Goal: Task Accomplishment & Management: Complete application form

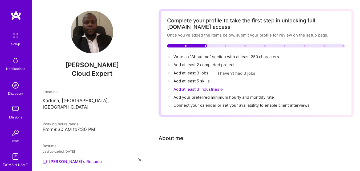
scroll to position [31, 0]
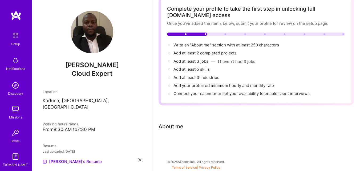
click at [185, 133] on div "Complete your profile to take the first step in unlocking full [DOMAIN_NAME] ac…" at bounding box center [256, 77] width 195 height 161
click at [204, 43] on span "Write an "About me" section with at least 250 characters →" at bounding box center [229, 44] width 111 height 5
select select "US"
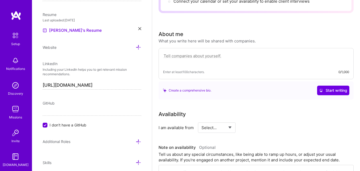
scroll to position [153, 0]
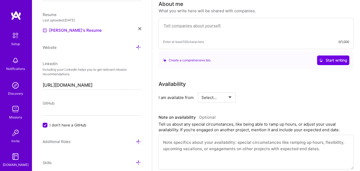
drag, startPoint x: 210, startPoint y: 22, endPoint x: 201, endPoint y: 29, distance: 12.4
paste textarea "I am a Cyber/Cloud Security Engineer with a solid foundation in law, holding an…"
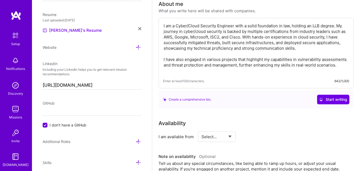
click at [297, 61] on textarea "I am a Cyber/Cloud Security Engineer with a solid foundation in law, holding an…" at bounding box center [256, 47] width 186 height 51
type textarea "I am a Cyber/Cloud Security Engineer with a solid foundation in law, holding an…"
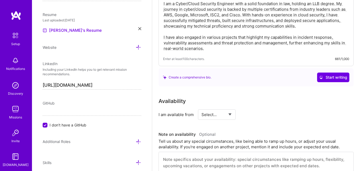
scroll to position [206, 0]
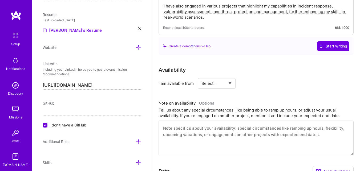
click at [228, 84] on select "Select... Right Now Future Date Not Available" at bounding box center [217, 84] width 31 height 14
select select "Right Now"
click at [202, 77] on select "Select... Right Now Future Date Not Available" at bounding box center [217, 84] width 31 height 14
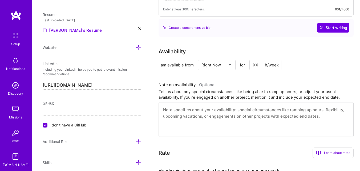
scroll to position [233, 0]
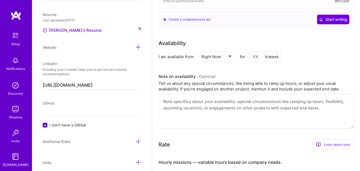
click at [256, 57] on input at bounding box center [266, 56] width 32 height 10
click at [262, 57] on input at bounding box center [266, 56] width 32 height 10
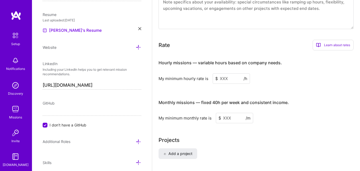
scroll to position [340, 0]
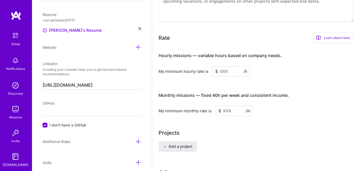
type input "20"
click at [225, 75] on input at bounding box center [231, 71] width 37 height 10
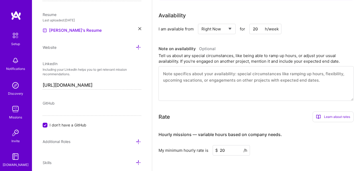
scroll to position [260, 0]
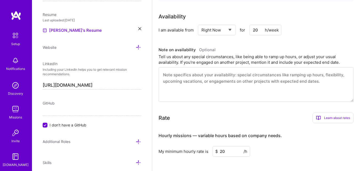
type input "20"
click at [255, 32] on input "20" at bounding box center [266, 30] width 32 height 10
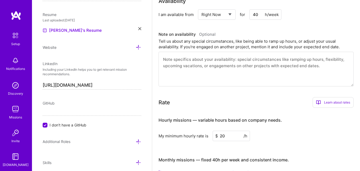
scroll to position [286, 0]
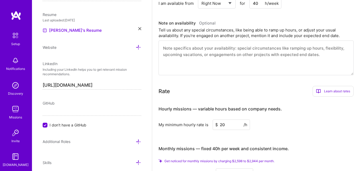
type input "40"
click at [222, 81] on div "Complete your profile to take the first step in unlocking full [DOMAIN_NAME] ac…" at bounding box center [256, 3] width 195 height 524
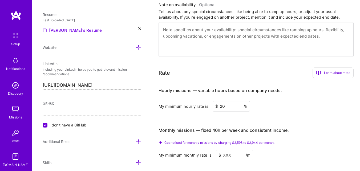
scroll to position [313, 0]
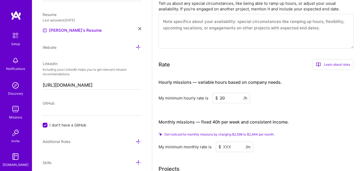
click at [230, 98] on input "20" at bounding box center [231, 98] width 37 height 10
click at [235, 134] on span "Get noticed for monthly missions by charging $2,598 to $2,944 per month." at bounding box center [220, 134] width 110 height 4
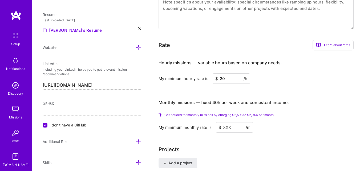
scroll to position [340, 0]
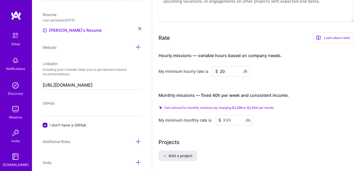
click at [223, 70] on input "20" at bounding box center [231, 71] width 37 height 10
click at [224, 71] on input "50" at bounding box center [231, 71] width 37 height 10
type input "5"
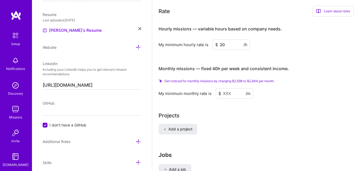
type input "20"
click at [231, 97] on input at bounding box center [234, 93] width 37 height 10
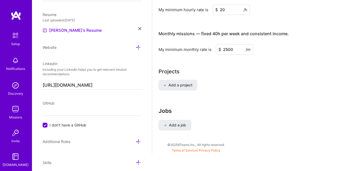
scroll to position [399, 0]
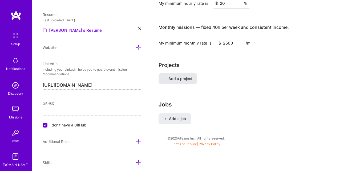
type input "2500"
click at [190, 77] on span "Add a project" at bounding box center [177, 78] width 29 height 5
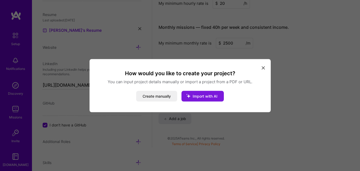
click at [204, 97] on span "Import with AI" at bounding box center [205, 96] width 25 height 5
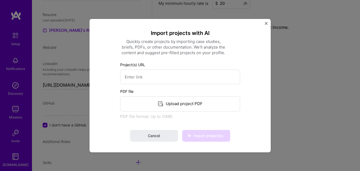
click at [188, 102] on div "Upload project PDF" at bounding box center [180, 103] width 120 height 15
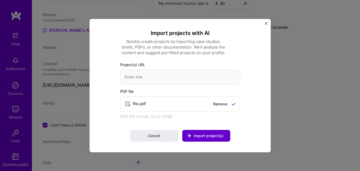
click at [211, 136] on span "Import project(s)" at bounding box center [209, 135] width 30 height 5
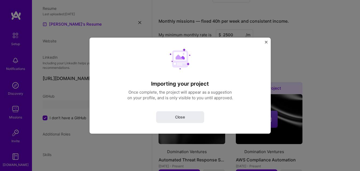
select select "US"
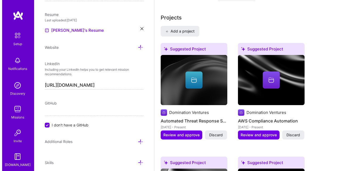
scroll to position [422, 0]
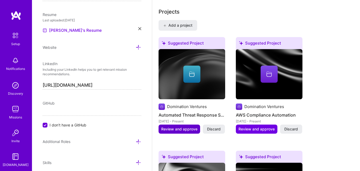
click at [176, 130] on span "Review and approve" at bounding box center [179, 128] width 36 height 5
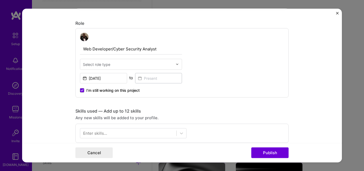
scroll to position [160, 0]
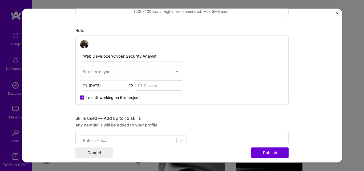
click at [153, 73] on input "text" at bounding box center [128, 72] width 90 height 6
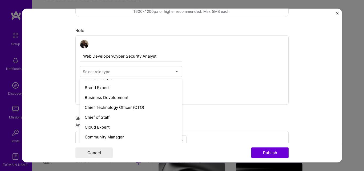
scroll to position [133, 0]
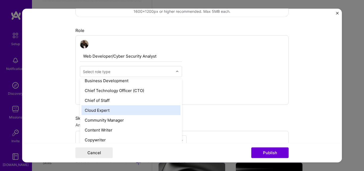
click at [118, 113] on div "Cloud Expert" at bounding box center [131, 110] width 99 height 10
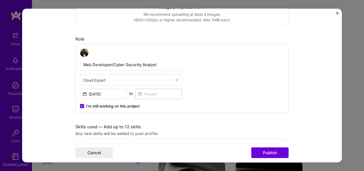
scroll to position [160, 0]
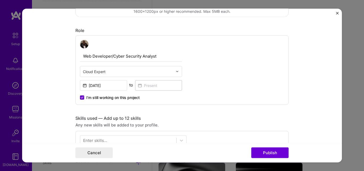
click at [81, 97] on icon at bounding box center [82, 98] width 2 height 2
click at [0, 0] on input "I’m still working on this project" at bounding box center [0, 0] width 0 height 0
click at [105, 85] on input "[DATE]" at bounding box center [103, 85] width 47 height 10
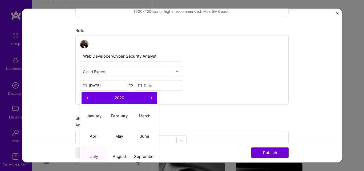
click at [150, 96] on button "›" at bounding box center [152, 98] width 12 height 12
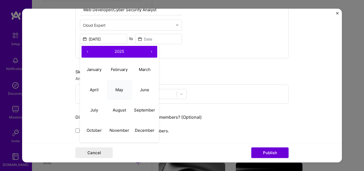
scroll to position [213, 0]
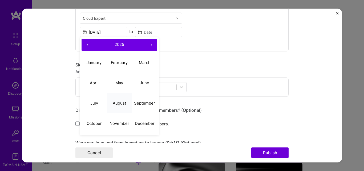
click at [117, 102] on abbr "August" at bounding box center [119, 103] width 13 height 5
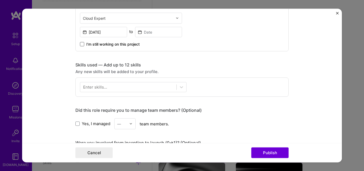
type input "[DATE]"
click at [150, 34] on input at bounding box center [158, 32] width 47 height 10
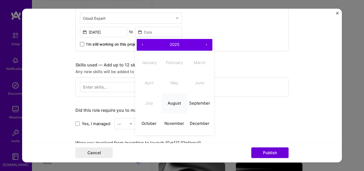
click at [171, 104] on abbr "August" at bounding box center [174, 103] width 13 height 5
type input "[DATE]"
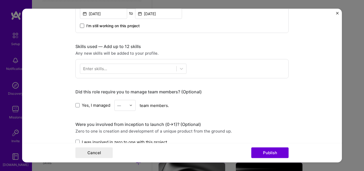
scroll to position [240, 0]
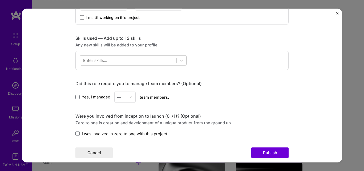
click at [165, 61] on div at bounding box center [128, 60] width 96 height 9
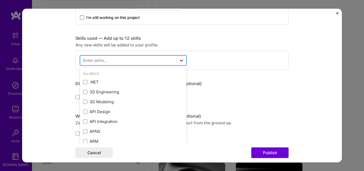
click at [180, 59] on icon at bounding box center [181, 60] width 5 height 5
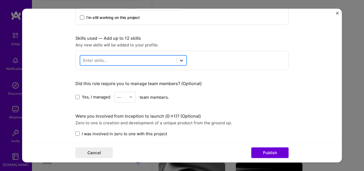
click at [180, 59] on icon at bounding box center [181, 60] width 5 height 5
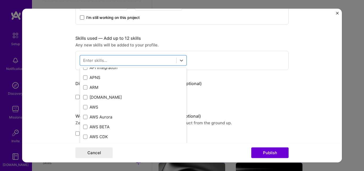
scroll to position [80, 0]
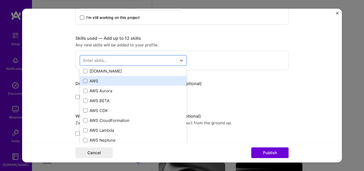
click at [83, 83] on label at bounding box center [85, 81] width 4 height 4
click at [0, 0] on input "checkbox" at bounding box center [0, 0] width 0 height 0
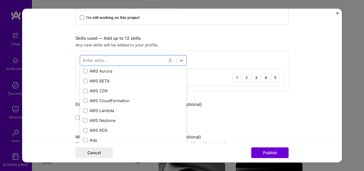
scroll to position [107, 0]
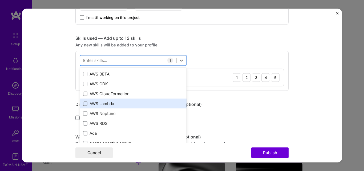
click at [83, 100] on div "AWS Lambda" at bounding box center [133, 104] width 107 height 10
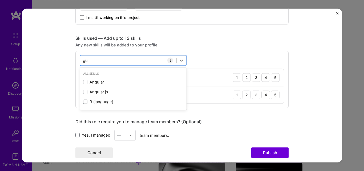
scroll to position [0, 0]
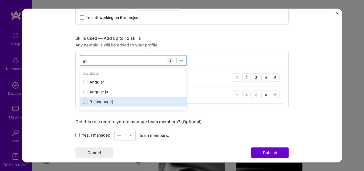
type input "g"
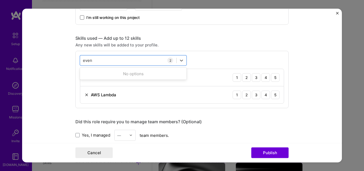
type input "even"
click at [199, 44] on div "Any new skills will be added to your profile." at bounding box center [181, 45] width 213 height 6
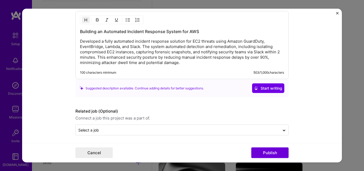
scroll to position [493, 0]
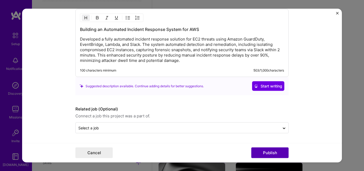
click at [261, 153] on button "Publish" at bounding box center [269, 152] width 37 height 11
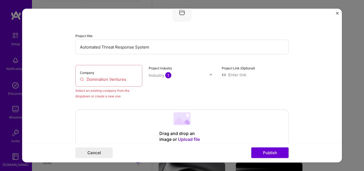
scroll to position [35, 0]
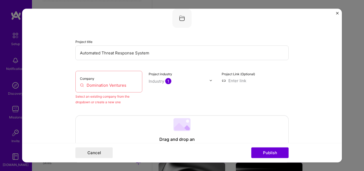
click at [119, 85] on input "Domination Ventures" at bounding box center [109, 85] width 58 height 6
click at [117, 86] on input "Domination Ventures" at bounding box center [109, 85] width 58 height 6
click at [81, 86] on input "Domination Ventures" at bounding box center [109, 85] width 58 height 6
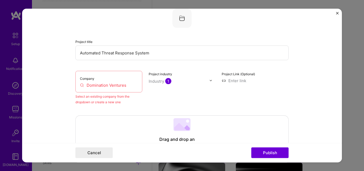
click at [88, 85] on input "Domination Ventures" at bounding box center [109, 85] width 58 height 6
click at [146, 89] on div "Company Domination Ventures Select an existing company from the dropdown or cre…" at bounding box center [181, 88] width 213 height 34
click at [116, 87] on input "Domination Ventures" at bounding box center [109, 85] width 58 height 6
click at [123, 85] on input "Domination Ventures" at bounding box center [109, 85] width 58 height 6
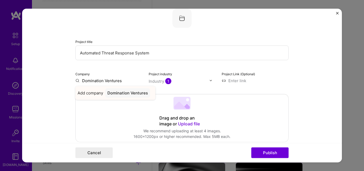
click at [122, 94] on div "Domination Ventures" at bounding box center [127, 92] width 45 height 9
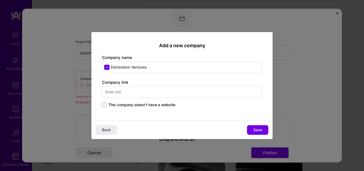
click at [138, 95] on input "text" at bounding box center [182, 92] width 160 height 12
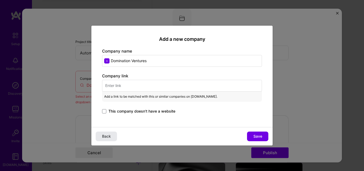
click at [112, 137] on button "Back" at bounding box center [106, 136] width 21 height 10
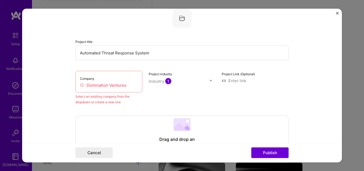
click at [98, 86] on input "Domination Ventures" at bounding box center [109, 85] width 58 height 6
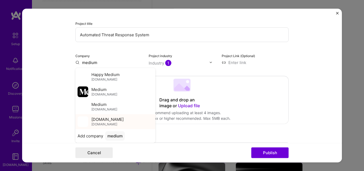
scroll to position [62, 0]
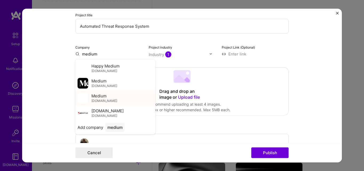
click at [97, 98] on span "Medium" at bounding box center [98, 96] width 15 height 6
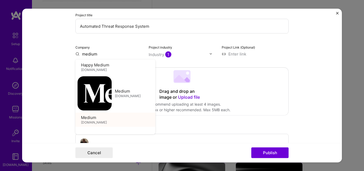
type input "Medium"
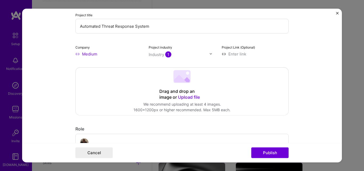
click at [88, 55] on input "Medium" at bounding box center [108, 54] width 67 height 6
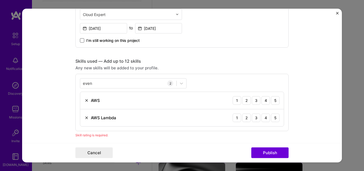
scroll to position [222, 0]
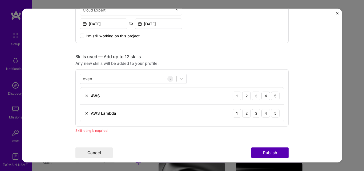
click at [267, 150] on button "Publish" at bounding box center [269, 152] width 37 height 11
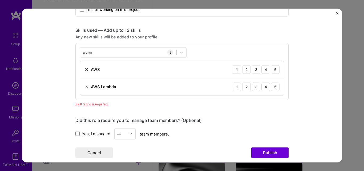
scroll to position [240, 0]
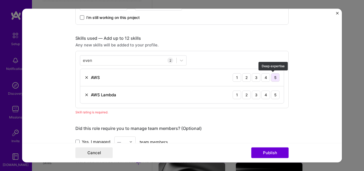
click at [273, 77] on div "5" at bounding box center [275, 77] width 9 height 9
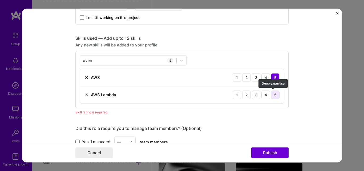
click at [274, 94] on div "5" at bounding box center [275, 94] width 9 height 9
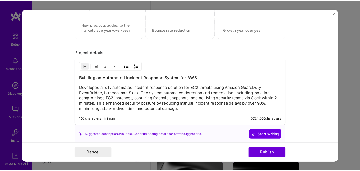
scroll to position [453, 0]
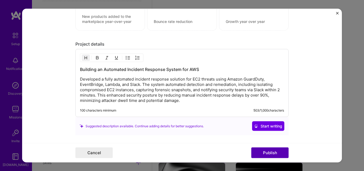
click at [268, 154] on button "Publish" at bounding box center [269, 152] width 37 height 11
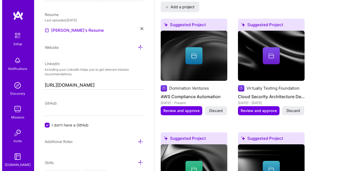
scroll to position [448, 0]
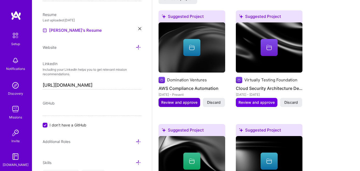
click at [190, 103] on span "Review and approve" at bounding box center [179, 102] width 36 height 5
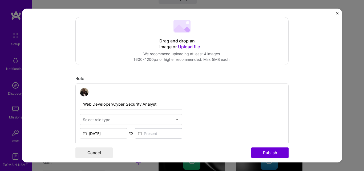
scroll to position [107, 0]
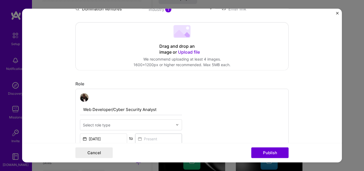
click at [132, 110] on input "Web Developer/Cyber Security Analyst" at bounding box center [131, 109] width 102 height 11
click at [130, 126] on input "text" at bounding box center [128, 125] width 90 height 6
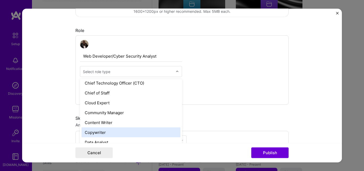
scroll to position [133, 0]
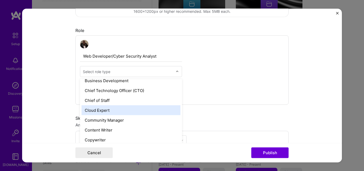
click at [105, 112] on div "Cloud Expert" at bounding box center [131, 110] width 99 height 10
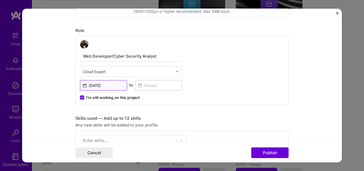
click at [98, 87] on input "[DATE]" at bounding box center [103, 85] width 47 height 10
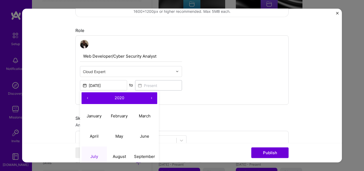
click at [150, 99] on button "›" at bounding box center [152, 98] width 12 height 12
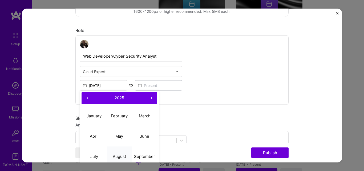
click at [117, 157] on abbr "August" at bounding box center [119, 156] width 13 height 5
type input "[DATE]"
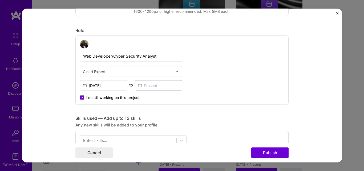
click at [81, 97] on icon at bounding box center [82, 98] width 2 height 2
click at [0, 0] on input "I’m still working on this project" at bounding box center [0, 0] width 0 height 0
click at [145, 86] on input at bounding box center [158, 85] width 47 height 10
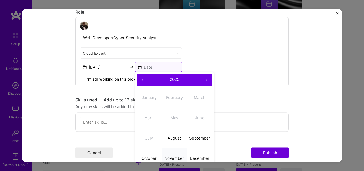
scroll to position [187, 0]
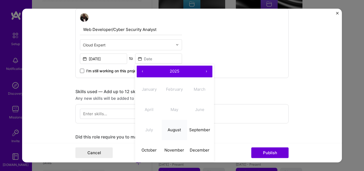
click at [173, 128] on abbr "August" at bounding box center [174, 129] width 13 height 5
type input "[DATE]"
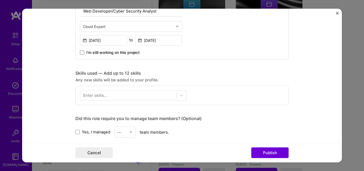
scroll to position [213, 0]
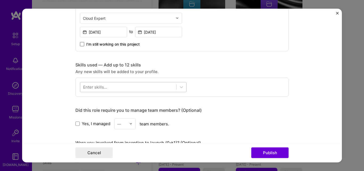
click at [140, 88] on div at bounding box center [128, 87] width 96 height 9
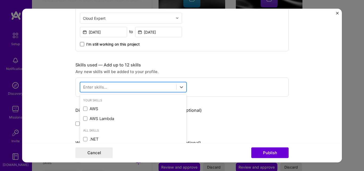
scroll to position [497, 0]
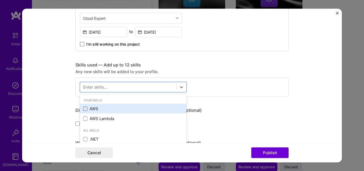
click at [85, 106] on span at bounding box center [85, 108] width 4 height 4
click at [0, 0] on input "checkbox" at bounding box center [0, 0] width 0 height 0
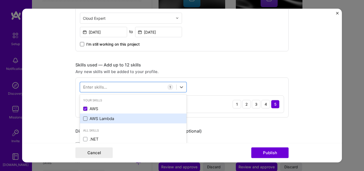
click at [84, 118] on span at bounding box center [85, 118] width 4 height 4
click at [0, 0] on input "checkbox" at bounding box center [0, 0] width 0 height 0
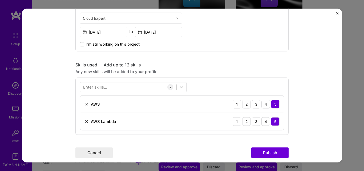
click at [204, 72] on div "Any new skills will be added to your profile." at bounding box center [181, 72] width 213 height 6
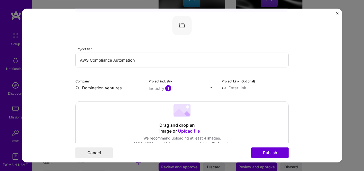
scroll to position [27, 0]
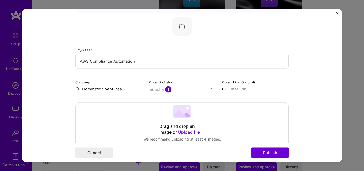
click at [98, 88] on input "Domination Ventures" at bounding box center [108, 89] width 67 height 6
click at [99, 88] on input "Domination Ventures" at bounding box center [108, 89] width 67 height 6
click at [119, 90] on input "Domination Ventures" at bounding box center [108, 89] width 67 height 6
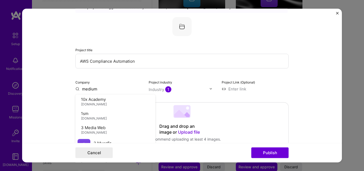
scroll to position [53, 0]
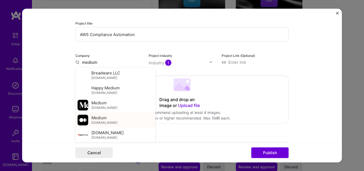
click at [91, 119] on span "Medium" at bounding box center [98, 118] width 15 height 6
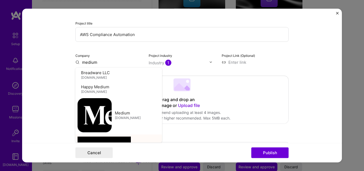
type input "Medium"
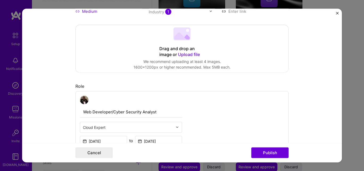
scroll to position [133, 0]
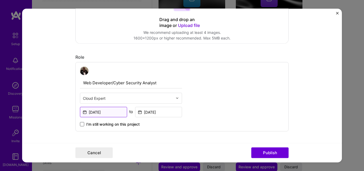
click at [93, 114] on input "[DATE]" at bounding box center [103, 112] width 47 height 10
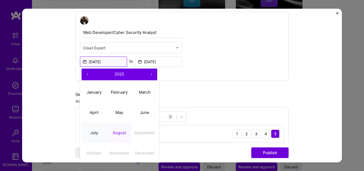
scroll to position [187, 0]
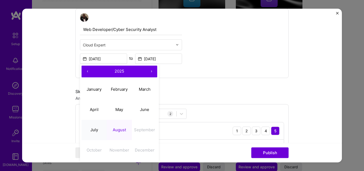
click at [95, 129] on abbr "July" at bounding box center [94, 129] width 8 height 5
type input "[DATE]"
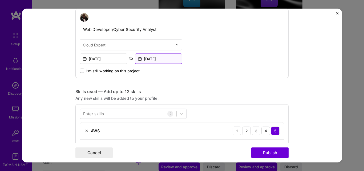
click at [164, 61] on input "[DATE]" at bounding box center [158, 58] width 47 height 10
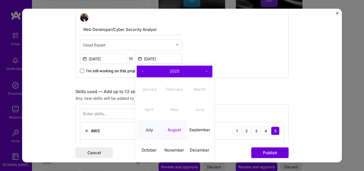
click at [146, 129] on abbr "July" at bounding box center [149, 129] width 8 height 5
type input "[DATE]"
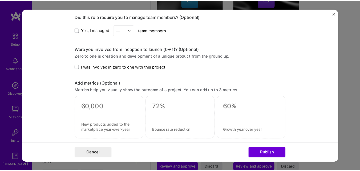
scroll to position [373, 0]
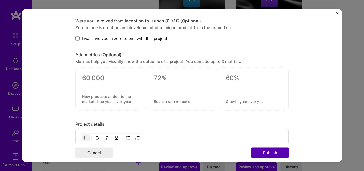
click at [264, 153] on button "Publish" at bounding box center [269, 152] width 37 height 11
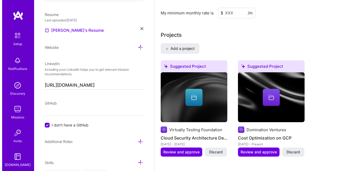
scroll to position [417, 0]
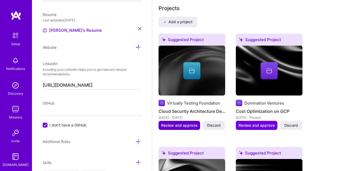
click at [180, 126] on span "Review and approve" at bounding box center [179, 125] width 36 height 5
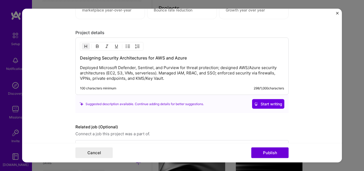
scroll to position [445, 0]
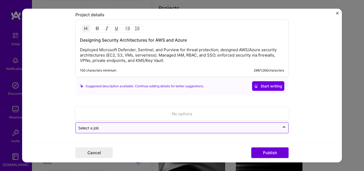
click at [135, 128] on input "text" at bounding box center [177, 128] width 199 height 6
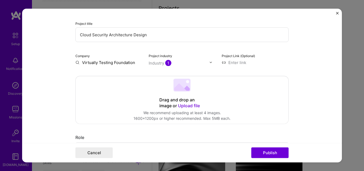
scroll to position [45, 0]
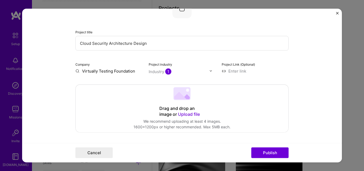
click at [122, 72] on input "Virtually Testing Foundation" at bounding box center [108, 71] width 67 height 6
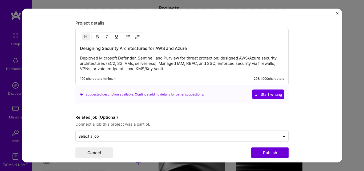
scroll to position [445, 0]
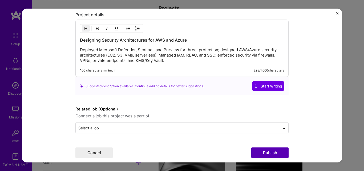
click at [261, 154] on button "Publish" at bounding box center [269, 152] width 37 height 11
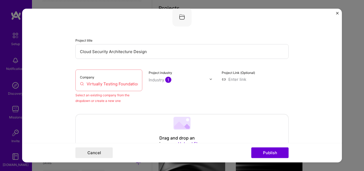
scroll to position [35, 0]
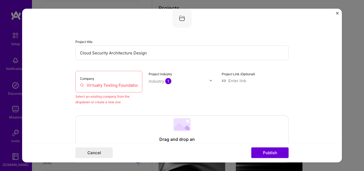
click at [120, 86] on input "Virtually Testing Foundation" at bounding box center [109, 85] width 58 height 6
click at [135, 86] on input "Virtually Testing Foundation" at bounding box center [109, 85] width 58 height 6
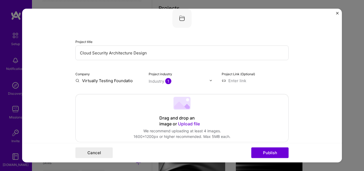
scroll to position [0, 0]
type input "Virtually Testing Foundation"
click at [111, 95] on div "Virtually Testing Foundation" at bounding box center [127, 95] width 51 height 14
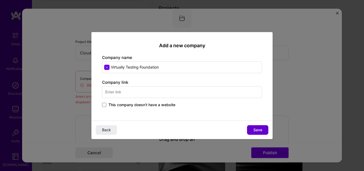
click at [252, 127] on button "Save" at bounding box center [257, 130] width 21 height 10
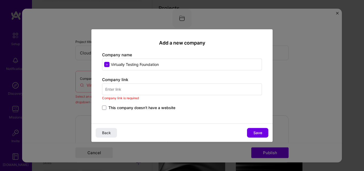
click at [135, 91] on input "text" at bounding box center [182, 89] width 160 height 12
paste input "[URL][DOMAIN_NAME]"
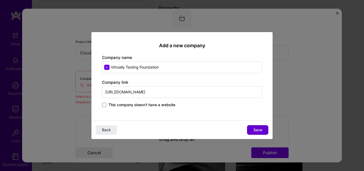
type input "[URL][DOMAIN_NAME]"
click at [255, 126] on button "Save" at bounding box center [257, 130] width 21 height 10
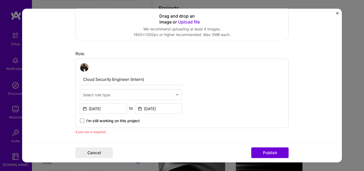
scroll to position [195, 0]
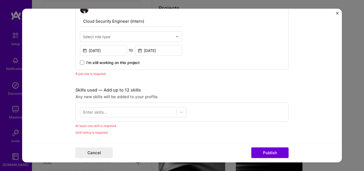
click at [100, 111] on div "Enter skills..." at bounding box center [95, 112] width 24 height 6
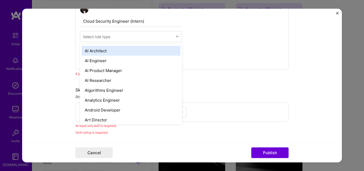
click at [111, 38] on input "text" at bounding box center [128, 37] width 90 height 6
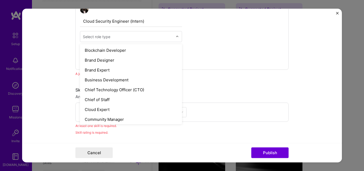
scroll to position [107, 0]
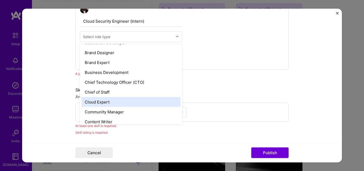
click at [102, 102] on div "Cloud Expert" at bounding box center [131, 102] width 99 height 10
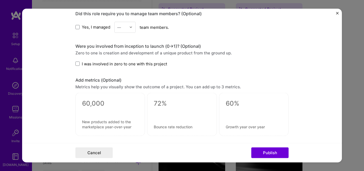
scroll to position [355, 0]
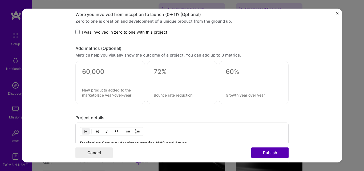
click at [268, 154] on button "Publish" at bounding box center [269, 152] width 37 height 11
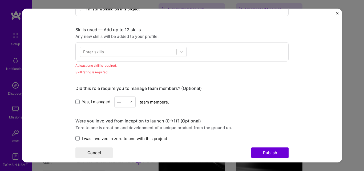
scroll to position [240, 0]
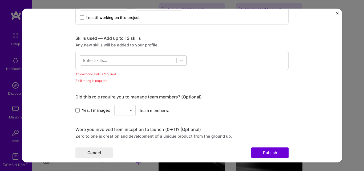
click at [126, 58] on div at bounding box center [128, 60] width 96 height 9
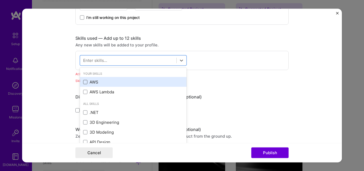
click at [84, 80] on span at bounding box center [85, 82] width 4 height 4
click at [0, 0] on input "checkbox" at bounding box center [0, 0] width 0 height 0
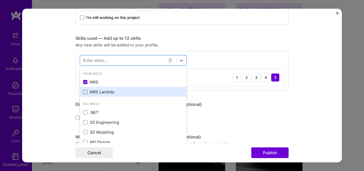
click at [83, 90] on span at bounding box center [85, 92] width 4 height 4
click at [0, 0] on input "checkbox" at bounding box center [0, 0] width 0 height 0
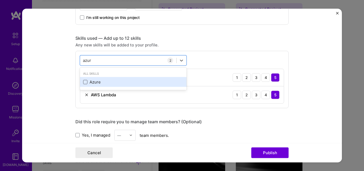
click at [85, 82] on span at bounding box center [85, 82] width 4 height 4
click at [0, 0] on input "checkbox" at bounding box center [0, 0] width 0 height 0
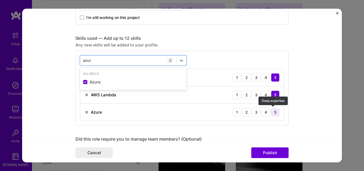
type input "azur"
click at [272, 111] on div "5" at bounding box center [275, 112] width 9 height 9
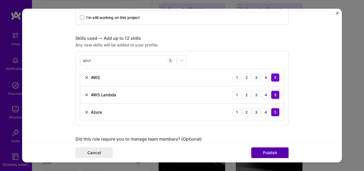
click at [271, 151] on button "Publish" at bounding box center [269, 152] width 37 height 11
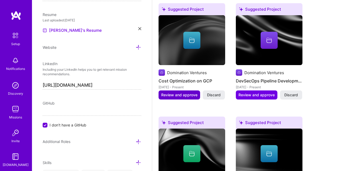
click at [177, 94] on span "Review and approve" at bounding box center [179, 94] width 36 height 5
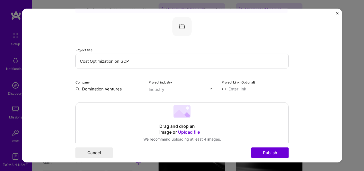
scroll to position [53, 0]
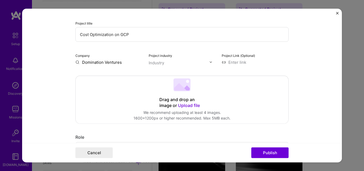
click at [114, 63] on input "Domination Ventures" at bounding box center [108, 62] width 67 height 6
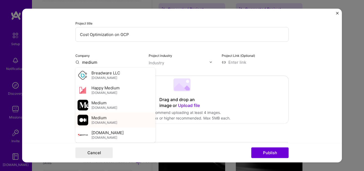
click at [92, 120] on span "Medium" at bounding box center [98, 118] width 15 height 6
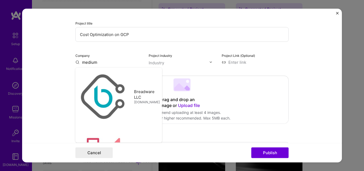
type input "Medium"
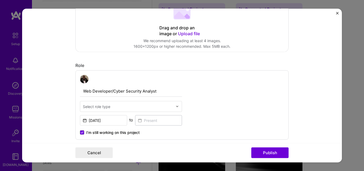
scroll to position [133, 0]
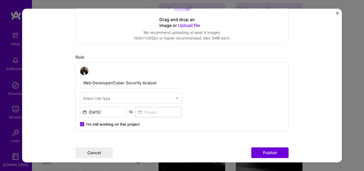
click at [133, 83] on input "Web Developer/Cyber Security Analyst" at bounding box center [131, 82] width 102 height 11
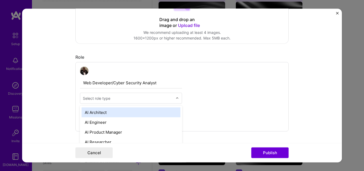
click at [101, 98] on div "Select role type" at bounding box center [96, 98] width 27 height 6
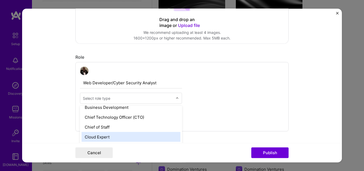
click at [111, 136] on div "Cloud Expert" at bounding box center [131, 137] width 99 height 10
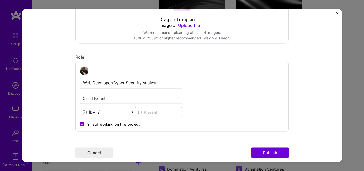
click at [136, 83] on input "Web Developer/Cyber Security Analyst" at bounding box center [131, 82] width 102 height 11
click at [100, 112] on input "[DATE]" at bounding box center [103, 112] width 47 height 10
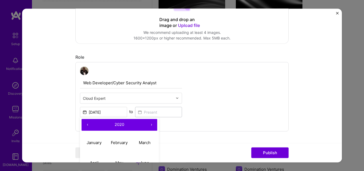
click at [149, 125] on button "›" at bounding box center [152, 125] width 12 height 12
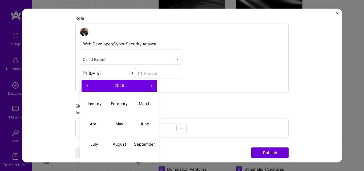
scroll to position [187, 0]
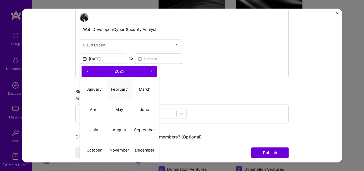
click at [120, 88] on abbr "February" at bounding box center [119, 89] width 17 height 5
type input "[DATE]"
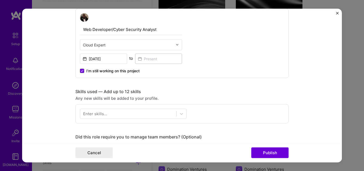
click at [81, 70] on icon at bounding box center [82, 71] width 3 height 2
click at [0, 0] on input "I’m still working on this project" at bounding box center [0, 0] width 0 height 0
click at [144, 61] on input at bounding box center [158, 58] width 47 height 10
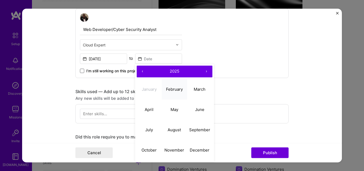
click at [173, 90] on abbr "February" at bounding box center [174, 89] width 17 height 5
type input "[DATE]"
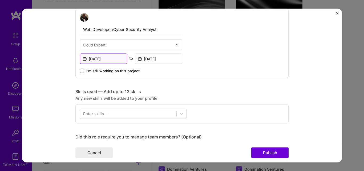
click at [93, 60] on input "[DATE]" at bounding box center [103, 58] width 47 height 10
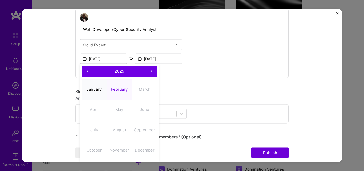
click at [93, 87] on abbr "January" at bounding box center [94, 89] width 15 height 5
type input "[DATE]"
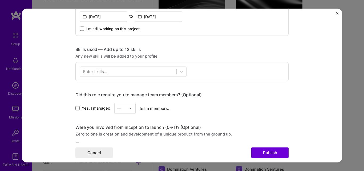
scroll to position [240, 0]
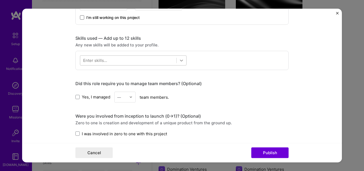
click at [179, 61] on icon at bounding box center [181, 60] width 5 height 5
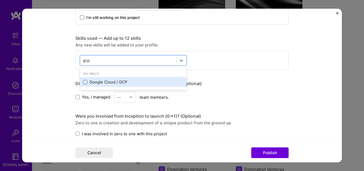
click at [84, 83] on span at bounding box center [85, 82] width 4 height 4
click at [0, 0] on input "checkbox" at bounding box center [0, 0] width 0 height 0
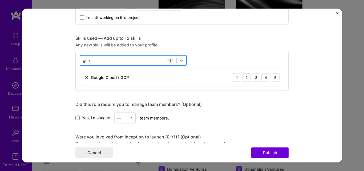
click at [137, 60] on div "gcp gcp" at bounding box center [128, 60] width 96 height 9
type input "g"
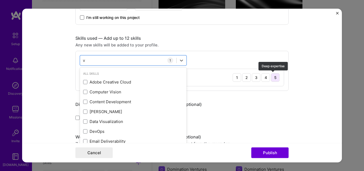
type input "v"
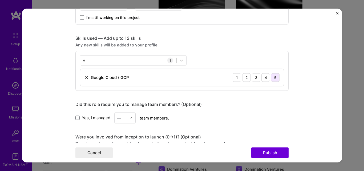
click at [273, 79] on div "5" at bounding box center [275, 77] width 9 height 9
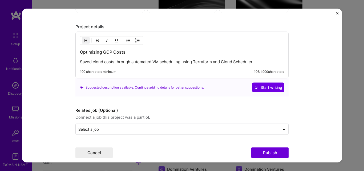
scroll to position [455, 0]
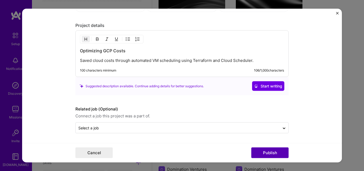
click at [261, 151] on button "Publish" at bounding box center [269, 152] width 37 height 11
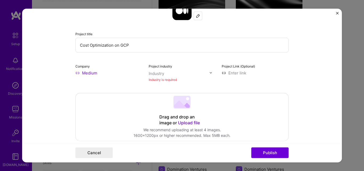
scroll to position [35, 0]
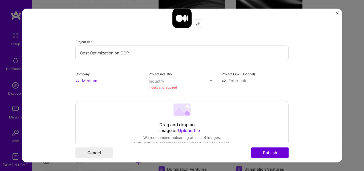
click at [160, 89] on div "Industry is required" at bounding box center [182, 87] width 67 height 6
click at [162, 74] on label "Project industry" at bounding box center [160, 74] width 23 height 4
click at [158, 89] on div "Industry is required" at bounding box center [182, 87] width 67 height 6
click at [162, 86] on div "Industry is required" at bounding box center [182, 87] width 67 height 6
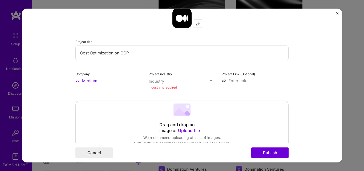
click at [161, 82] on div "Industry" at bounding box center [156, 81] width 15 height 6
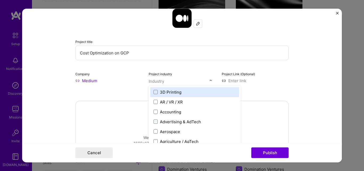
click at [161, 81] on div "Industry" at bounding box center [156, 81] width 15 height 6
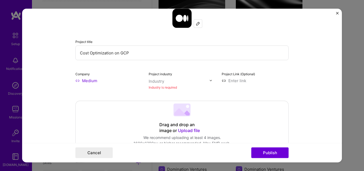
click at [161, 82] on div "Industry" at bounding box center [156, 81] width 15 height 6
type input "clou"
click at [154, 90] on span at bounding box center [156, 92] width 4 height 4
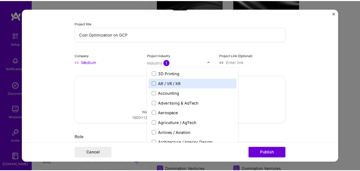
scroll to position [88, 0]
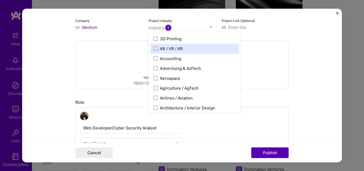
click at [280, 151] on button "Publish" at bounding box center [269, 152] width 37 height 11
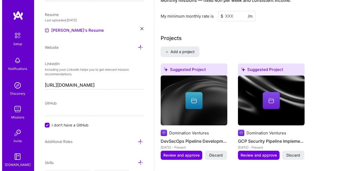
scroll to position [438, 0]
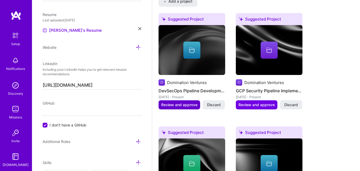
click at [178, 103] on span "Review and approve" at bounding box center [179, 104] width 36 height 5
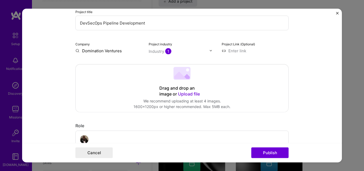
scroll to position [50, 0]
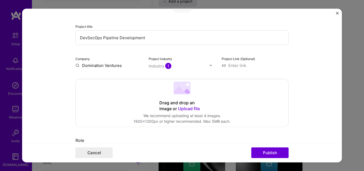
drag, startPoint x: 147, startPoint y: 37, endPoint x: 76, endPoint y: 39, distance: 71.2
click at [76, 39] on input "DevSecOps Pipeline Development" at bounding box center [181, 37] width 213 height 15
paste input "Three-Tier End-to-End DevSecOps Pipeline: From Code to Production with Zero…"
drag, startPoint x: 236, startPoint y: 38, endPoint x: 211, endPoint y: 38, distance: 24.5
click at [211, 38] on input "Three-Tier End-to-End DevSecOps Pipeline: From Code to Production with Zero…" at bounding box center [181, 37] width 213 height 15
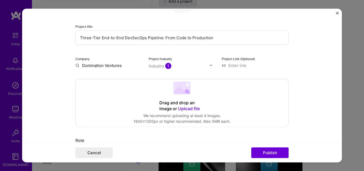
type input "Three-Tier End-to-End DevSecOps Pipeline: From Code to Production"
click at [225, 66] on input at bounding box center [255, 65] width 67 height 6
paste input "[URL][DOMAIN_NAME]"
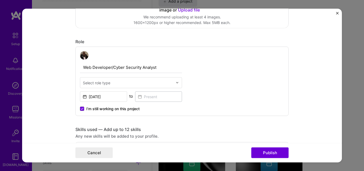
scroll to position [157, 0]
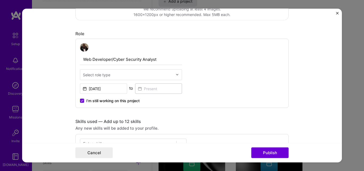
type input "[URL][DOMAIN_NAME]"
click at [143, 76] on input "text" at bounding box center [128, 75] width 90 height 6
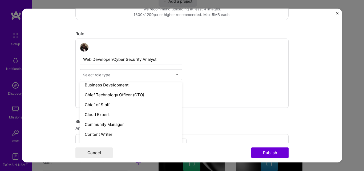
scroll to position [133, 0]
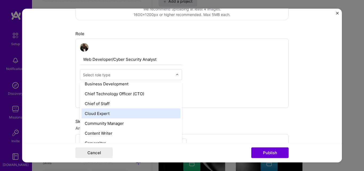
click at [107, 113] on div "Cloud Expert" at bounding box center [131, 113] width 99 height 10
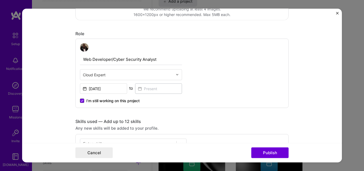
click at [82, 99] on span at bounding box center [82, 100] width 4 height 4
click at [0, 0] on input "I’m still working on this project" at bounding box center [0, 0] width 0 height 0
click at [99, 91] on input "[DATE]" at bounding box center [103, 88] width 47 height 10
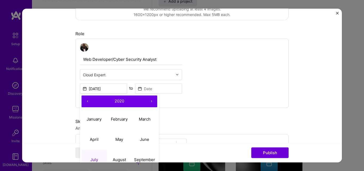
click at [149, 100] on button "›" at bounding box center [152, 101] width 12 height 12
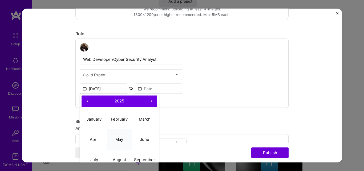
click at [116, 141] on abbr "May" at bounding box center [119, 139] width 8 height 5
type input "[DATE]"
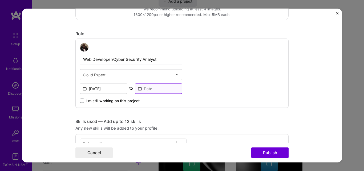
click at [147, 91] on input at bounding box center [158, 88] width 47 height 10
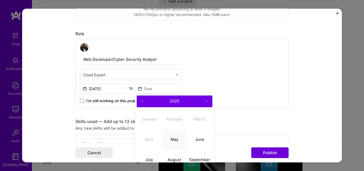
click at [175, 140] on abbr "May" at bounding box center [175, 139] width 8 height 5
type input "[DATE]"
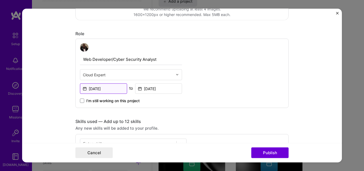
click at [110, 90] on input "[DATE]" at bounding box center [103, 88] width 47 height 10
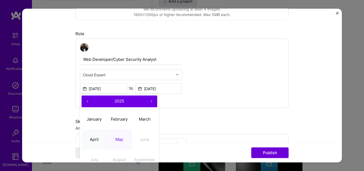
click at [93, 138] on abbr "April" at bounding box center [94, 139] width 9 height 5
type input "[DATE]"
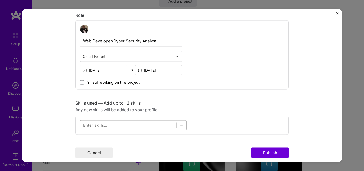
scroll to position [210, 0]
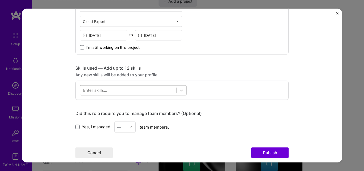
click at [133, 91] on div at bounding box center [128, 90] width 96 height 9
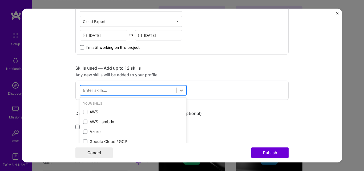
scroll to position [446, 0]
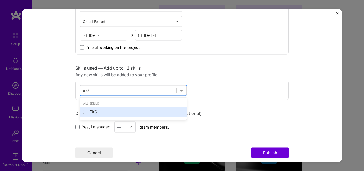
click at [85, 110] on span at bounding box center [85, 112] width 4 height 4
click at [0, 0] on input "checkbox" at bounding box center [0, 0] width 0 height 0
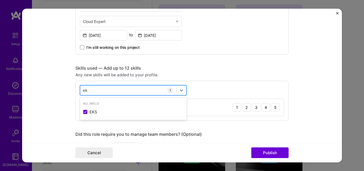
type input "e"
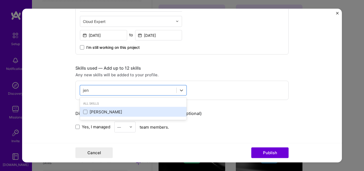
click at [91, 109] on div "[PERSON_NAME]" at bounding box center [133, 112] width 107 height 10
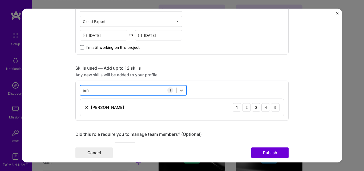
click at [105, 90] on div "[PERSON_NAME] [PERSON_NAME]" at bounding box center [128, 90] width 96 height 9
type input "j"
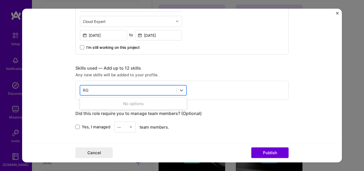
type input "R"
type input "A"
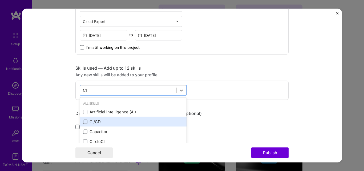
click at [83, 121] on span at bounding box center [85, 121] width 4 height 4
click at [0, 0] on input "checkbox" at bounding box center [0, 0] width 0 height 0
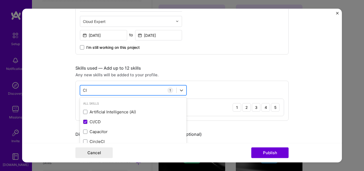
type input "C"
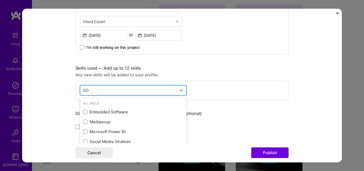
type input "S"
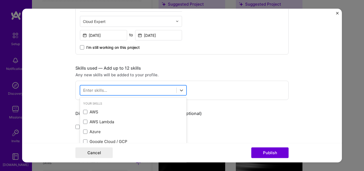
scroll to position [455, 0]
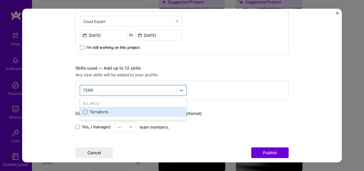
click at [83, 111] on span at bounding box center [85, 112] width 4 height 4
click at [0, 0] on input "checkbox" at bounding box center [0, 0] width 0 height 0
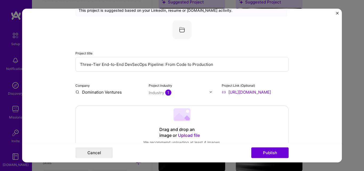
scroll to position [77, 0]
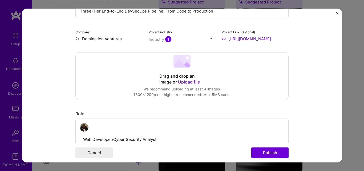
click at [311, 92] on form "Editing suggested project This project is suggested based on your LinkedIn, res…" at bounding box center [182, 86] width 320 height 154
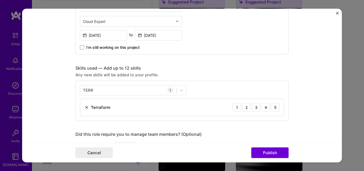
scroll to position [237, 0]
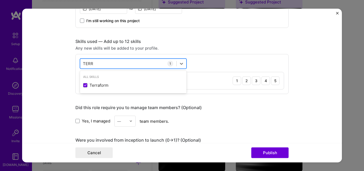
click at [111, 63] on div "TERR TERR" at bounding box center [128, 63] width 96 height 9
type input "T"
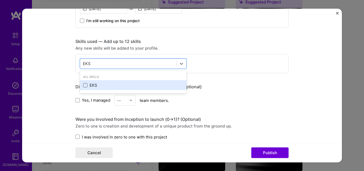
click at [83, 86] on span at bounding box center [85, 85] width 4 height 4
click at [0, 0] on input "checkbox" at bounding box center [0, 0] width 0 height 0
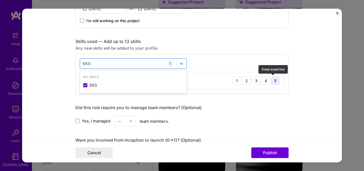
click at [273, 79] on div "5" at bounding box center [275, 80] width 9 height 9
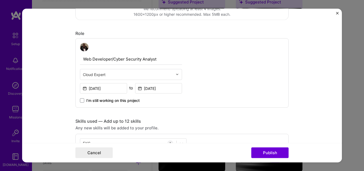
scroll to position [157, 0]
click at [183, 117] on div "Editing suggested project This project is suggested based on your LinkedIn, res…" at bounding box center [181, 154] width 213 height 585
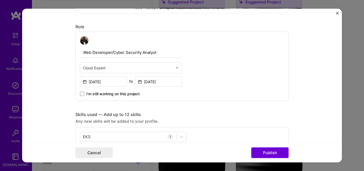
scroll to position [237, 0]
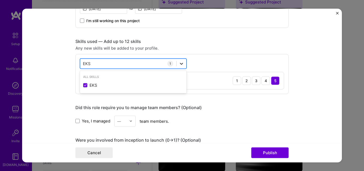
click at [180, 63] on icon at bounding box center [181, 63] width 5 height 5
type input "E"
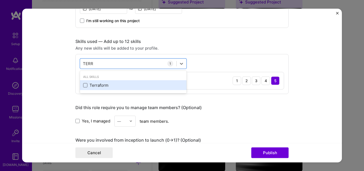
click at [85, 85] on span at bounding box center [85, 85] width 4 height 4
click at [0, 0] on input "checkbox" at bounding box center [0, 0] width 0 height 0
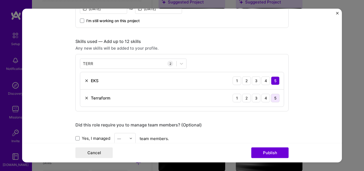
click at [272, 97] on div "5" at bounding box center [275, 98] width 9 height 9
click at [88, 64] on input "TERR" at bounding box center [88, 64] width 11 height 6
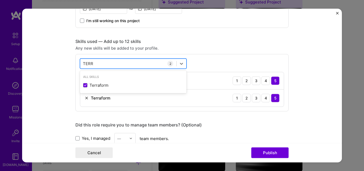
click at [88, 64] on input "TERR" at bounding box center [88, 64] width 11 height 6
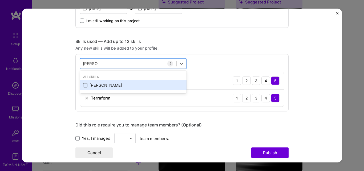
click at [85, 84] on span at bounding box center [85, 85] width 4 height 4
click at [0, 0] on input "checkbox" at bounding box center [0, 0] width 0 height 0
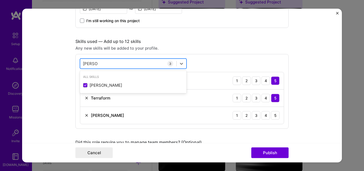
click at [89, 64] on input "[PERSON_NAME]" at bounding box center [90, 64] width 15 height 6
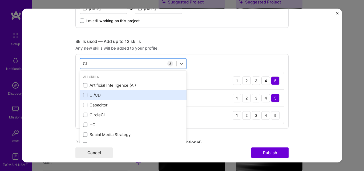
click at [98, 94] on div "CI/CD" at bounding box center [133, 95] width 100 height 6
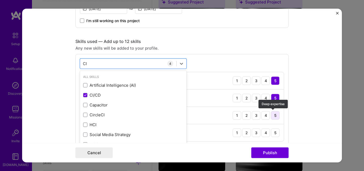
type input "CI"
click at [274, 114] on div "5" at bounding box center [275, 115] width 9 height 9
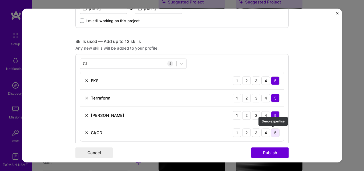
click at [274, 133] on div "5" at bounding box center [275, 132] width 9 height 9
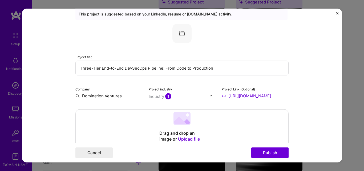
scroll to position [27, 0]
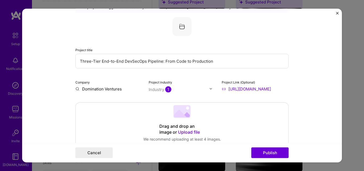
click at [102, 90] on input "Domination Ventures" at bounding box center [108, 89] width 67 height 6
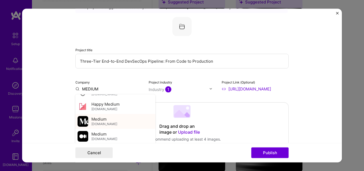
scroll to position [14, 0]
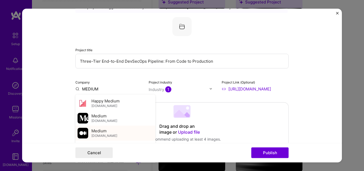
click at [101, 132] on span "Medium" at bounding box center [98, 131] width 15 height 6
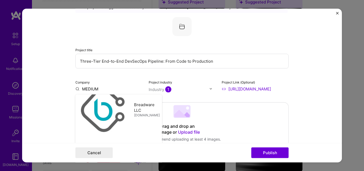
type input "Medium"
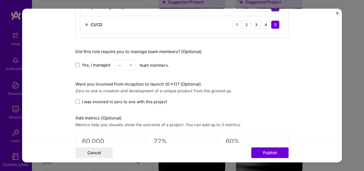
scroll to position [400, 0]
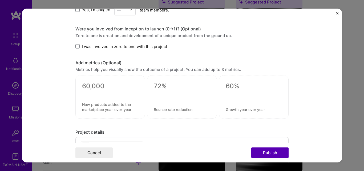
click at [259, 154] on button "Publish" at bounding box center [269, 152] width 37 height 11
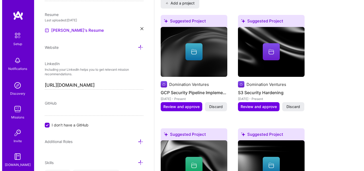
scroll to position [428, 0]
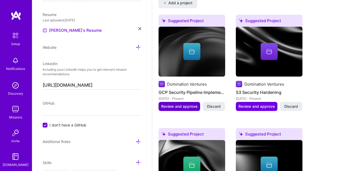
click at [181, 107] on span "Review and approve" at bounding box center [179, 106] width 36 height 5
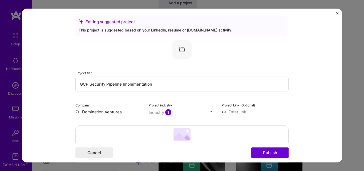
scroll to position [0, 0]
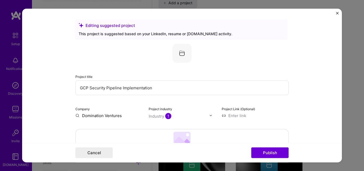
click at [167, 90] on input "GCP Security Pipeline Implementation" at bounding box center [181, 87] width 213 height 15
paste input "DevSecOps CI/CD Pipeline with [PERSON_NAME]: Part 12 — Dynamic Application…"
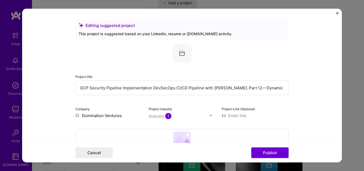
scroll to position [0, 5]
drag, startPoint x: 145, startPoint y: 88, endPoint x: 89, endPoint y: 86, distance: 56.1
click at [86, 87] on input "GCP Security Pipeline Implementation DevSecOps CI/CD Pipeline with [PERSON_NAME…" at bounding box center [181, 87] width 213 height 15
click at [126, 89] on input "GCP Security Pipeline Implementation DevSecOps CI/CD Pipeline with [PERSON_NAME…" at bounding box center [181, 87] width 213 height 15
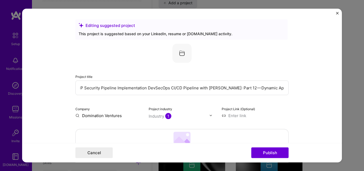
click at [197, 89] on input "GCP Security Pipeline Implementation DevSecOps CI/CD Pipeline with [PERSON_NAME…" at bounding box center [181, 87] width 213 height 15
paste input "Implementation"
drag, startPoint x: 144, startPoint y: 89, endPoint x: 83, endPoint y: 90, distance: 60.6
click at [83, 90] on input "GCP Security Pipeline Implementation DevSecOps CI/CD Pipeline Implementation wi…" at bounding box center [181, 87] width 213 height 15
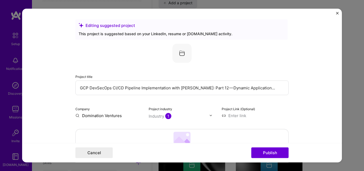
drag, startPoint x: 193, startPoint y: 89, endPoint x: 257, endPoint y: 89, distance: 63.7
click at [257, 89] on input "GCP DevSecOps CI/CD Pipeline Implementation with [PERSON_NAME]: Part 12 — Dynam…" at bounding box center [181, 87] width 213 height 15
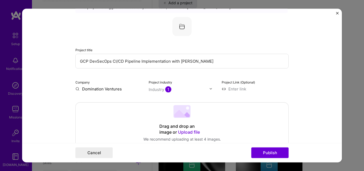
type input "GCP DevSecOps CI/CD Pipeline Implementation with [PERSON_NAME]"
click at [231, 91] on input at bounding box center [255, 89] width 67 height 6
paste input "[URL][DOMAIN_NAME]"
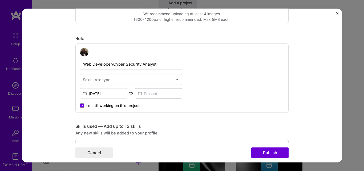
scroll to position [160, 0]
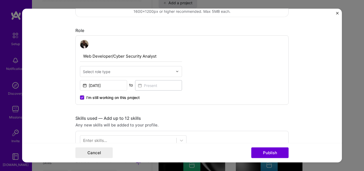
type input "[URL][DOMAIN_NAME]"
click at [154, 70] on input "text" at bounding box center [128, 72] width 90 height 6
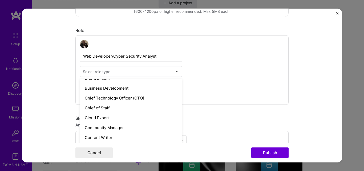
scroll to position [133, 0]
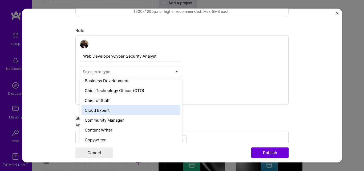
click at [100, 112] on div "Cloud Expert" at bounding box center [131, 110] width 99 height 10
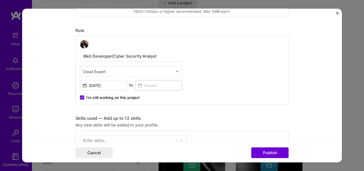
click at [81, 97] on icon at bounding box center [82, 98] width 2 height 2
click at [0, 0] on input "I’m still working on this project" at bounding box center [0, 0] width 0 height 0
click at [110, 87] on input "[DATE]" at bounding box center [103, 85] width 47 height 10
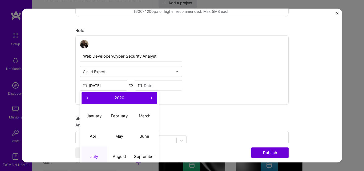
click at [150, 97] on button "›" at bounding box center [152, 98] width 12 height 12
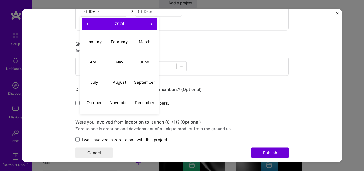
scroll to position [240, 0]
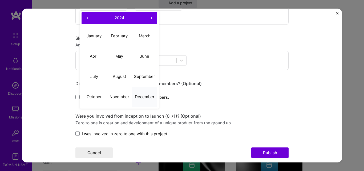
click at [137, 94] on abbr "December" at bounding box center [145, 96] width 20 height 5
type input "[DATE]"
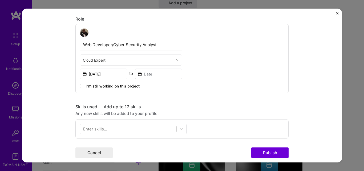
scroll to position [160, 0]
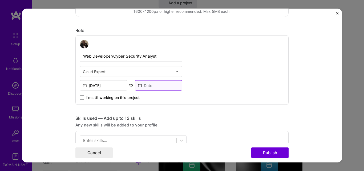
click at [145, 85] on input at bounding box center [158, 85] width 47 height 10
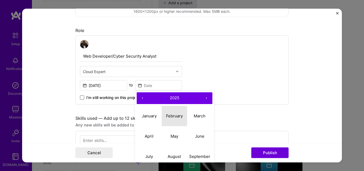
click at [173, 116] on abbr "February" at bounding box center [174, 115] width 17 height 5
type input "[DATE]"
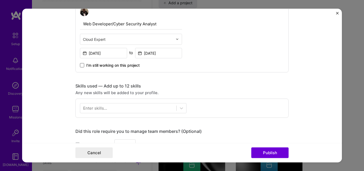
scroll to position [240, 0]
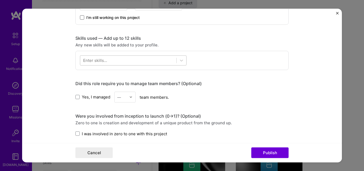
click at [131, 61] on div at bounding box center [128, 60] width 96 height 9
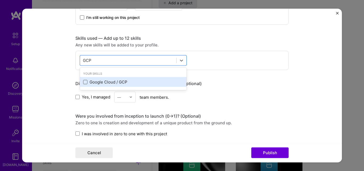
click at [83, 82] on span at bounding box center [85, 82] width 4 height 4
click at [0, 0] on input "checkbox" at bounding box center [0, 0] width 0 height 0
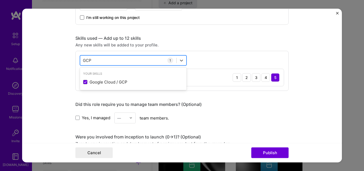
click at [83, 60] on input "GCP" at bounding box center [87, 61] width 9 height 6
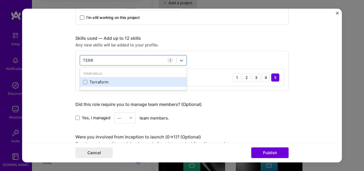
click at [102, 82] on div "Terraform" at bounding box center [133, 82] width 100 height 6
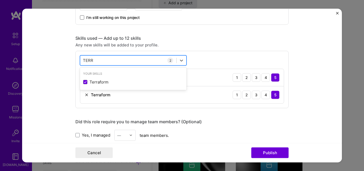
click at [86, 58] on input "TERR" at bounding box center [88, 61] width 11 height 6
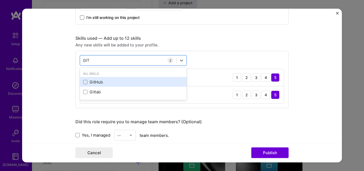
click at [92, 83] on div "GitHub" at bounding box center [133, 82] width 100 height 6
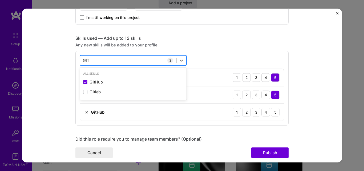
click at [84, 59] on input "GIT" at bounding box center [86, 61] width 7 height 6
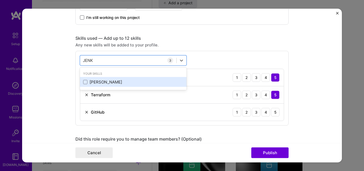
click at [115, 83] on div "[PERSON_NAME]" at bounding box center [133, 82] width 100 height 6
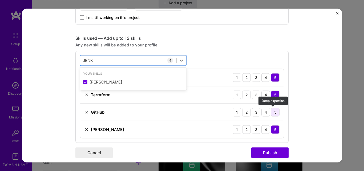
type input "JENK"
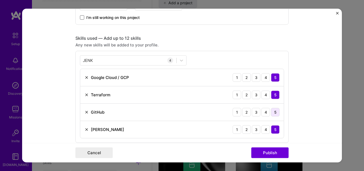
click at [273, 115] on div "5" at bounding box center [275, 112] width 9 height 9
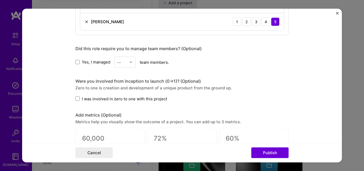
scroll to position [373, 0]
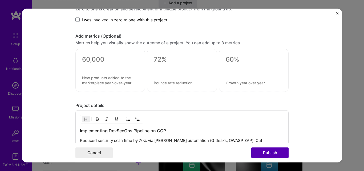
click at [276, 151] on button "Publish" at bounding box center [269, 152] width 37 height 11
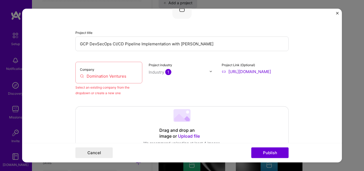
scroll to position [35, 0]
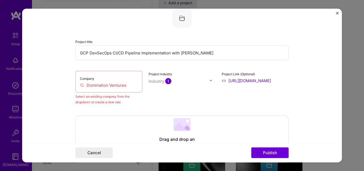
click at [100, 86] on input "Domination Ventures" at bounding box center [109, 85] width 58 height 6
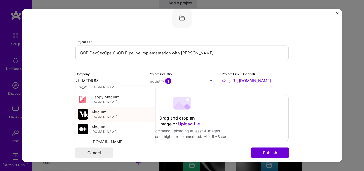
scroll to position [14, 0]
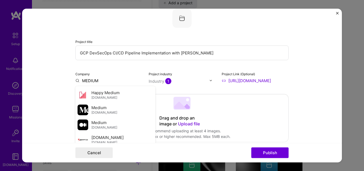
click at [94, 123] on span "Medium" at bounding box center [98, 123] width 15 height 6
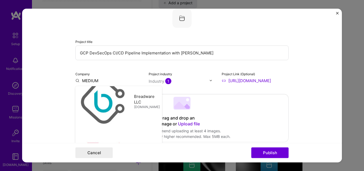
type input "Medium"
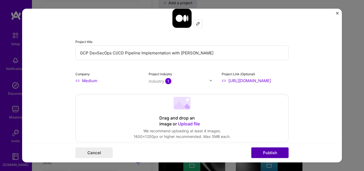
click at [276, 154] on button "Publish" at bounding box center [269, 152] width 37 height 11
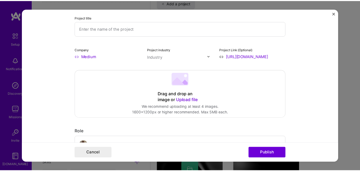
scroll to position [11, 0]
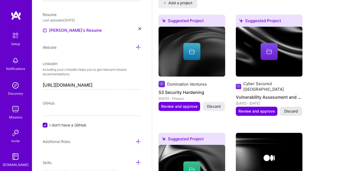
click at [294, 109] on span "Discard" at bounding box center [292, 111] width 14 height 5
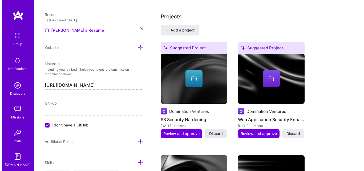
scroll to position [416, 0]
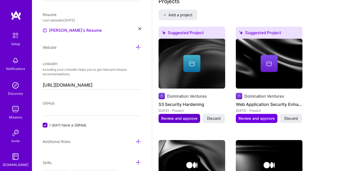
click at [173, 121] on span "Review and approve" at bounding box center [179, 118] width 36 height 5
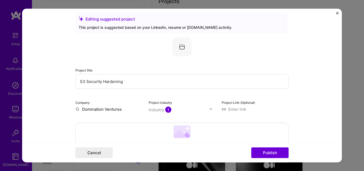
scroll to position [0, 0]
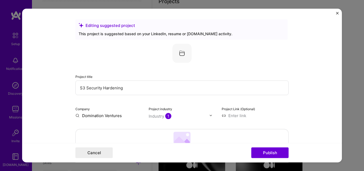
click at [336, 12] on form "Editing suggested project This project is suggested based on your LinkedIn, res…" at bounding box center [182, 86] width 320 height 154
click at [337, 14] on img "Close" at bounding box center [337, 13] width 3 height 3
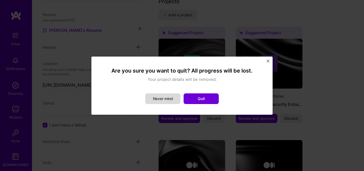
click at [170, 99] on button "Never mind" at bounding box center [162, 98] width 35 height 11
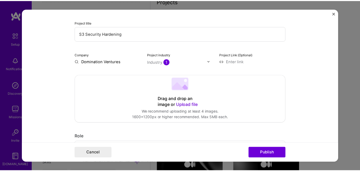
scroll to position [107, 0]
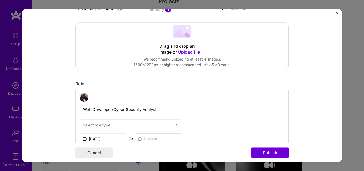
click at [338, 14] on img "Close" at bounding box center [337, 13] width 3 height 3
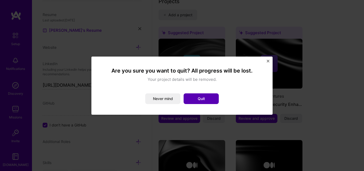
click at [195, 99] on button "Quit" at bounding box center [201, 98] width 35 height 11
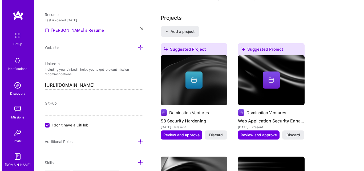
scroll to position [416, 0]
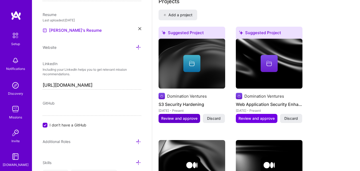
click at [178, 118] on span "Review and approve" at bounding box center [179, 118] width 36 height 5
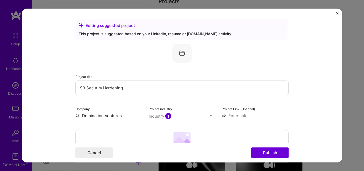
scroll to position [27, 0]
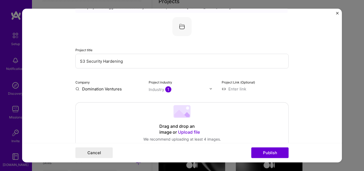
click at [113, 90] on input "Domination Ventures" at bounding box center [108, 89] width 67 height 6
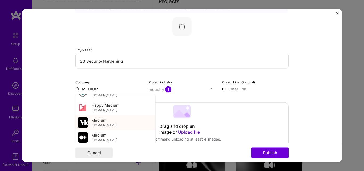
scroll to position [14, 0]
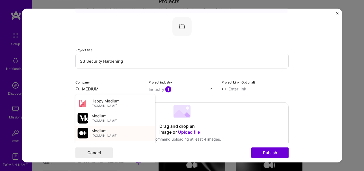
click at [105, 132] on div "Medium [DOMAIN_NAME]" at bounding box center [104, 133] width 26 height 10
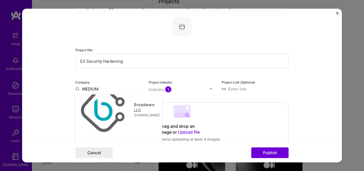
type input "Medium"
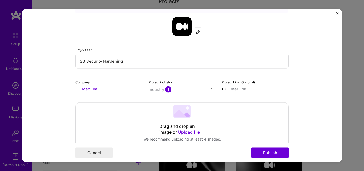
click at [231, 90] on input at bounding box center [255, 89] width 67 height 6
paste input "[URL][DOMAIN_NAME]"
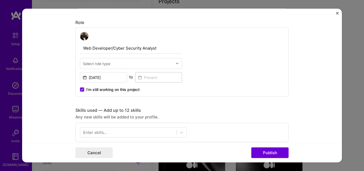
scroll to position [187, 0]
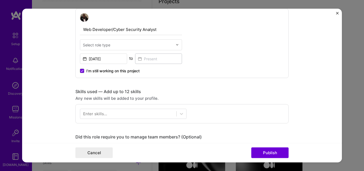
type input "[URL][DOMAIN_NAME]"
click at [96, 47] on div "Select role type" at bounding box center [96, 45] width 27 height 6
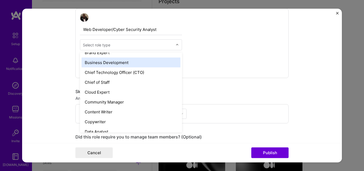
scroll to position [133, 0]
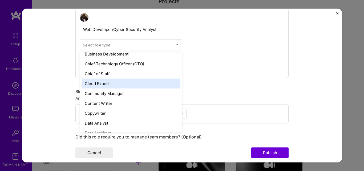
click at [106, 85] on div "Cloud Expert" at bounding box center [131, 83] width 99 height 10
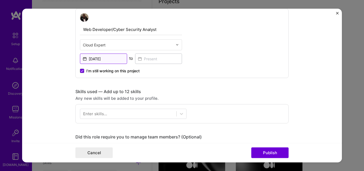
click at [117, 59] on input "[DATE]" at bounding box center [103, 58] width 47 height 10
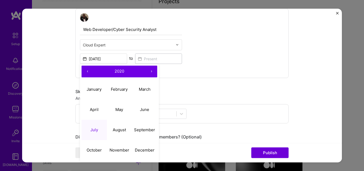
click at [149, 71] on button "›" at bounding box center [152, 71] width 12 height 12
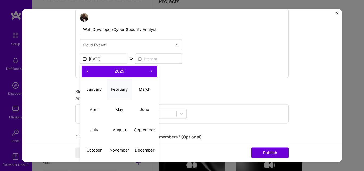
click at [119, 87] on abbr "February" at bounding box center [119, 89] width 17 height 5
type input "[DATE]"
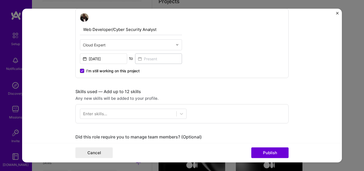
click at [81, 71] on icon at bounding box center [82, 71] width 2 height 2
click at [0, 0] on input "I’m still working on this project" at bounding box center [0, 0] width 0 height 0
click at [144, 60] on input at bounding box center [158, 58] width 47 height 10
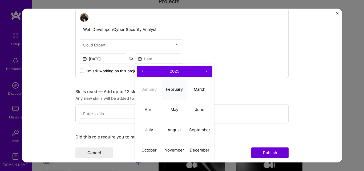
click at [167, 90] on abbr "February" at bounding box center [174, 89] width 17 height 5
type input "[DATE]"
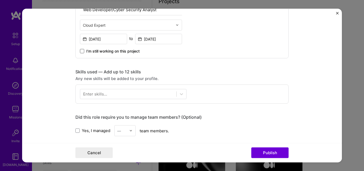
scroll to position [213, 0]
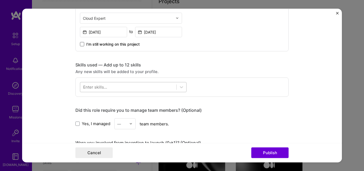
click at [117, 86] on div at bounding box center [128, 87] width 96 height 9
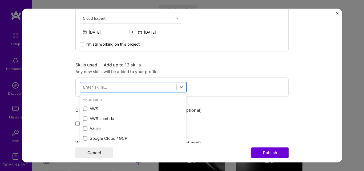
scroll to position [421, 0]
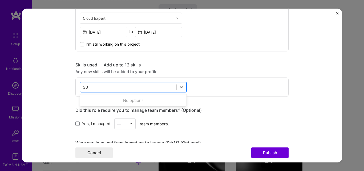
type input "S"
type input "B"
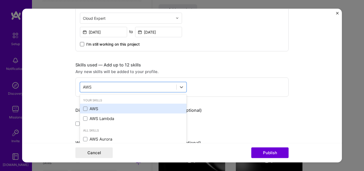
click at [91, 109] on div "AWS" at bounding box center [133, 109] width 100 height 6
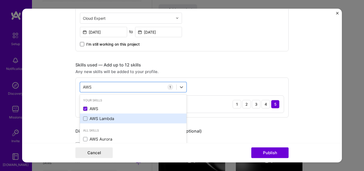
click at [106, 118] on div "AWS Lambda" at bounding box center [133, 119] width 100 height 6
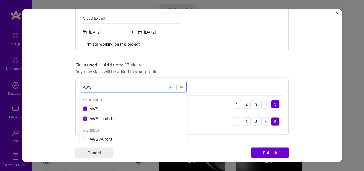
click at [86, 89] on input "AWS" at bounding box center [87, 87] width 9 height 6
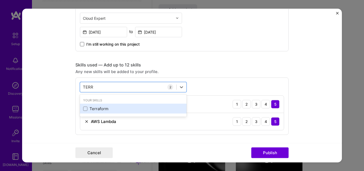
click at [110, 109] on div "Terraform" at bounding box center [133, 109] width 100 height 6
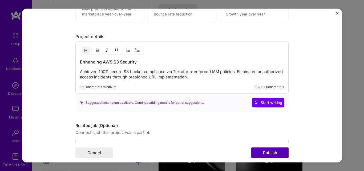
scroll to position [480, 0]
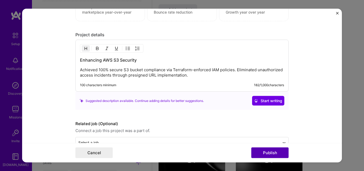
type input "TERR"
click at [267, 151] on button "Publish" at bounding box center [269, 152] width 37 height 11
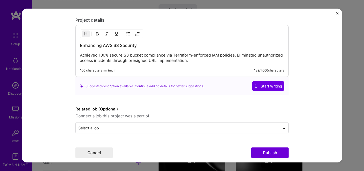
scroll to position [456, 0]
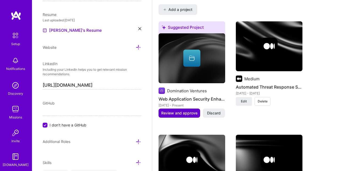
click at [186, 113] on span "Review and approve" at bounding box center [179, 112] width 36 height 5
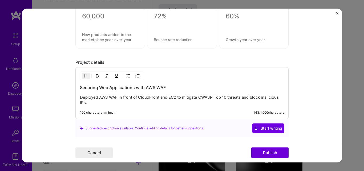
scroll to position [400, 0]
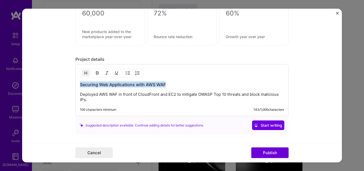
drag, startPoint x: 165, startPoint y: 85, endPoint x: 77, endPoint y: 84, distance: 88.0
click at [77, 84] on div "Securing Web Applications with AWS WAF Deployed AWS WAF in front of CloudFront …" at bounding box center [181, 90] width 213 height 52
copy h3 "Securing Web Applications with AWS WAF"
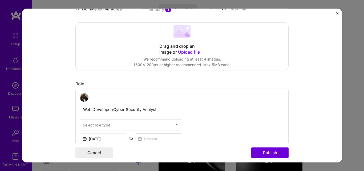
scroll to position [0, 0]
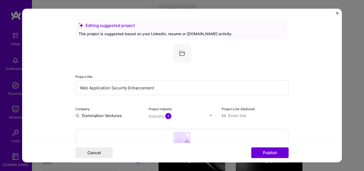
drag, startPoint x: 149, startPoint y: 88, endPoint x: 75, endPoint y: 91, distance: 73.1
click at [75, 91] on input "Web Application Security Enhancement" at bounding box center [181, 87] width 213 height 15
paste input "Securing Web Applications with AWS WAF"
type input "Securing Web Applications with AWS WAF"
click at [95, 116] on input "Domination Ventures" at bounding box center [108, 116] width 67 height 6
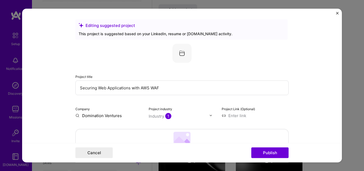
click at [95, 116] on input "Domination Ventures" at bounding box center [108, 116] width 67 height 6
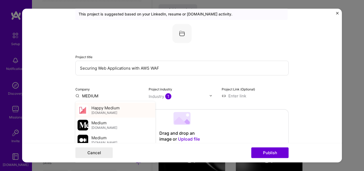
scroll to position [27, 0]
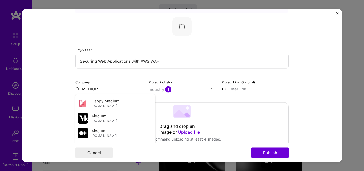
click at [102, 131] on span "Medium" at bounding box center [98, 131] width 15 height 6
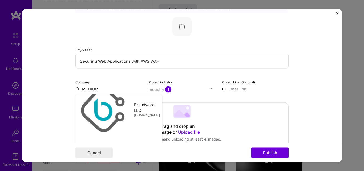
type input "Medium"
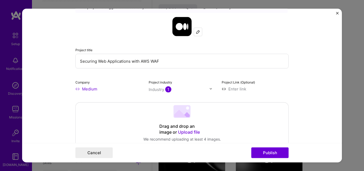
click at [223, 82] on label "Project Link (Optional)" at bounding box center [238, 82] width 33 height 4
click at [230, 88] on input at bounding box center [255, 89] width 67 height 6
paste input "[URL][DOMAIN_NAME]"
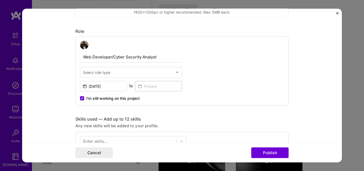
scroll to position [160, 0]
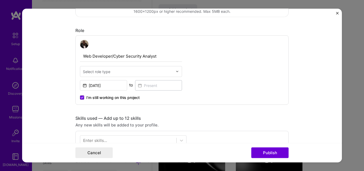
type input "[URL][DOMAIN_NAME]"
click at [147, 72] on input "text" at bounding box center [128, 72] width 90 height 6
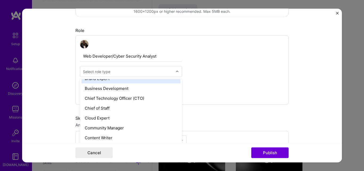
scroll to position [133, 0]
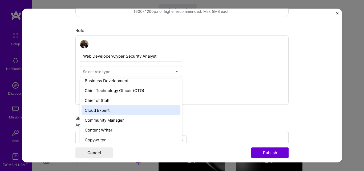
click at [110, 109] on div "Cloud Expert" at bounding box center [131, 110] width 99 height 10
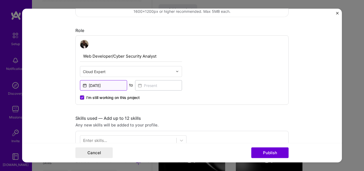
click at [105, 87] on input "[DATE]" at bounding box center [103, 85] width 47 height 10
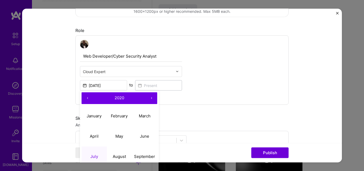
click at [152, 98] on button "›" at bounding box center [152, 98] width 12 height 12
click at [151, 98] on button "›" at bounding box center [152, 98] width 12 height 12
click at [151, 97] on button "›" at bounding box center [152, 98] width 12 height 12
click at [149, 99] on button "›" at bounding box center [152, 98] width 12 height 12
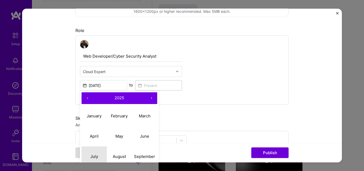
drag, startPoint x: 91, startPoint y: 156, endPoint x: 94, endPoint y: 154, distance: 4.0
click at [92, 156] on abbr "July" at bounding box center [94, 156] width 8 height 5
type input "[DATE]"
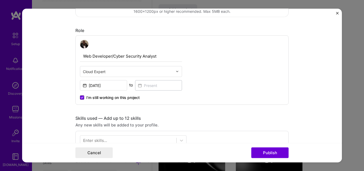
click at [82, 99] on span at bounding box center [82, 97] width 4 height 4
click at [0, 0] on input "I’m still working on this project" at bounding box center [0, 0] width 0 height 0
click at [150, 86] on input at bounding box center [158, 85] width 47 height 10
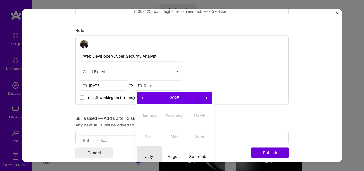
drag, startPoint x: 147, startPoint y: 155, endPoint x: 147, endPoint y: 150, distance: 5.7
click at [147, 156] on abbr "July" at bounding box center [149, 156] width 8 height 5
type input "[DATE]"
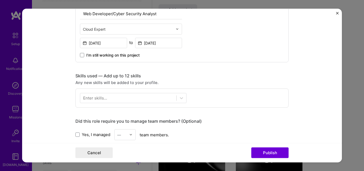
scroll to position [213, 0]
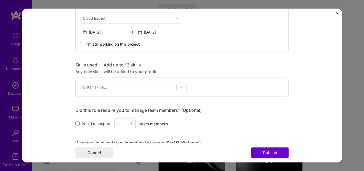
click at [93, 87] on div "Enter skills..." at bounding box center [95, 87] width 24 height 6
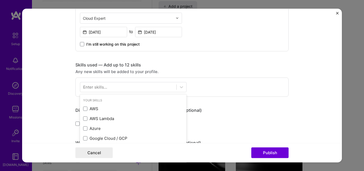
scroll to position [427, 0]
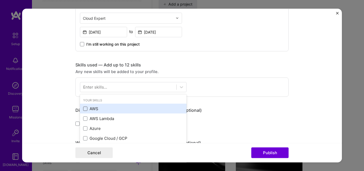
click at [84, 109] on span at bounding box center [85, 108] width 4 height 4
click at [0, 0] on input "checkbox" at bounding box center [0, 0] width 0 height 0
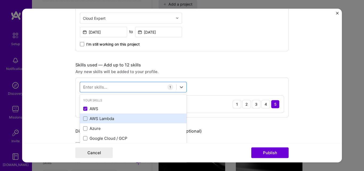
click at [95, 118] on div "AWS Lambda" at bounding box center [133, 119] width 100 height 6
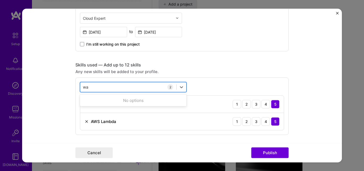
type input "w"
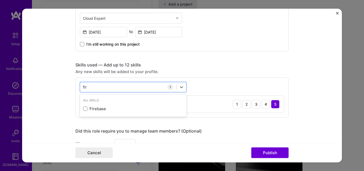
type input "fir"
click at [214, 78] on div "option AWS Lambda, deselected. option Firebase focused, 0 of 2. 1 result availa…" at bounding box center [181, 97] width 213 height 40
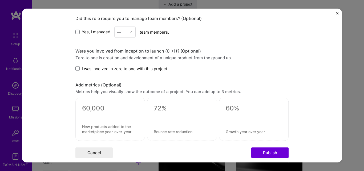
scroll to position [347, 0]
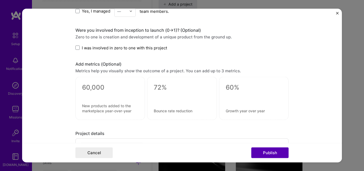
click at [269, 153] on button "Publish" at bounding box center [269, 152] width 37 height 11
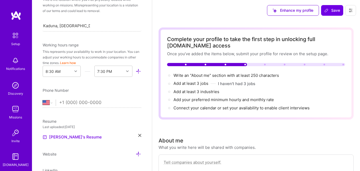
scroll to position [0, 0]
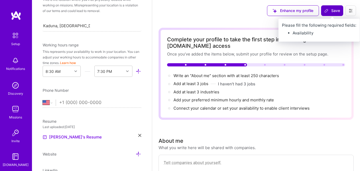
click at [333, 11] on span "Save" at bounding box center [333, 10] width 16 height 5
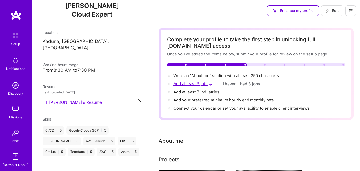
click at [197, 84] on span "Add at least 3 jobs →" at bounding box center [194, 83] width 40 height 5
select select "US"
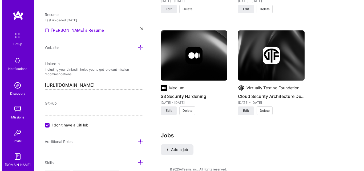
scroll to position [724, 0]
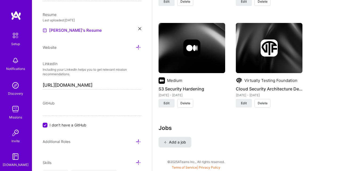
click at [184, 144] on span "Add a job" at bounding box center [175, 141] width 22 height 5
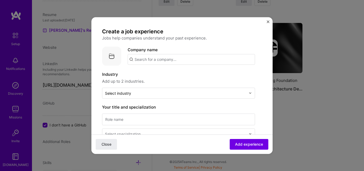
click at [161, 62] on input "text" at bounding box center [191, 59] width 127 height 11
click at [179, 60] on input "text" at bounding box center [191, 59] width 127 height 11
paste input "Virtually Testing Foundation"
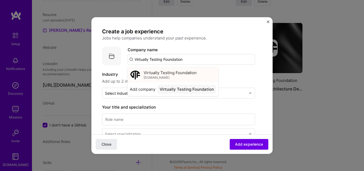
type input "Virtually Testing Foundation"
click at [163, 74] on span "Virtually Testing Foundation" at bounding box center [170, 73] width 53 height 6
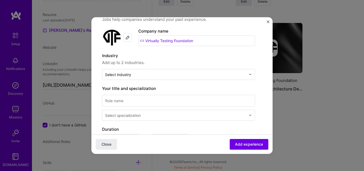
scroll to position [27, 0]
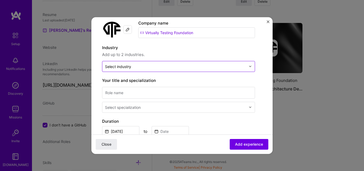
click at [151, 66] on input "text" at bounding box center [175, 66] width 141 height 6
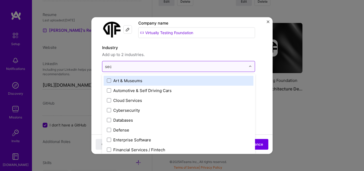
type input "secu"
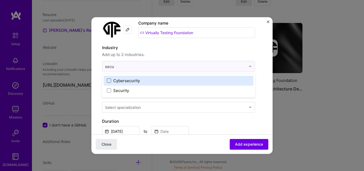
click at [109, 79] on span at bounding box center [109, 80] width 4 height 4
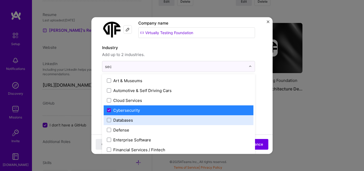
type input "secu"
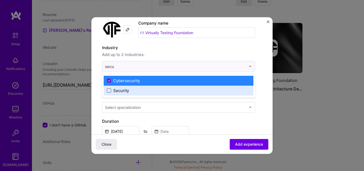
click at [109, 91] on span at bounding box center [109, 90] width 4 height 4
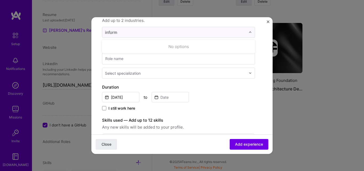
scroll to position [53, 0]
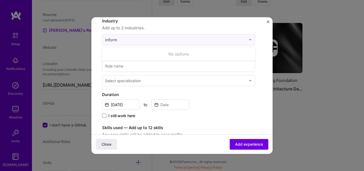
type input "inform"
click at [258, 51] on div "Create a job experience Jobs help companies understand your past experience. Co…" at bounding box center [182, 134] width 160 height 321
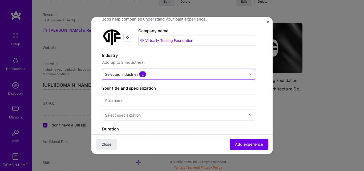
scroll to position [27, 0]
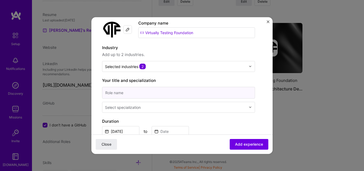
click at [144, 89] on input at bounding box center [178, 93] width 153 height 12
paste input "Cloud Security Engineer"
type input "Cloud Security Engineer"
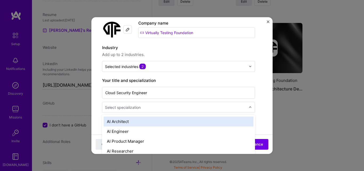
click at [162, 109] on input "text" at bounding box center [176, 107] width 142 height 6
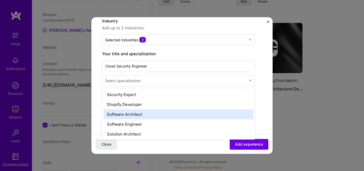
scroll to position [536, 0]
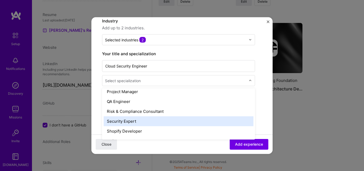
click at [131, 121] on div "Security Expert" at bounding box center [179, 121] width 150 height 10
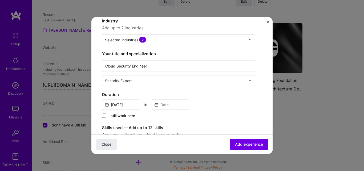
scroll to position [80, 0]
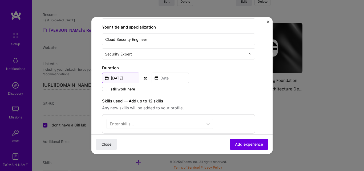
click at [132, 76] on input "[DATE]" at bounding box center [120, 78] width 37 height 10
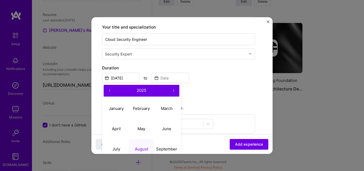
click at [111, 90] on button "‹" at bounding box center [110, 91] width 12 height 12
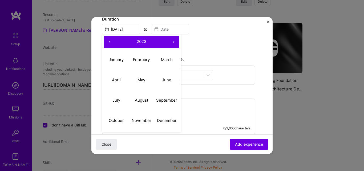
scroll to position [133, 0]
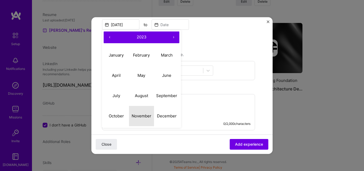
click at [142, 115] on abbr "November" at bounding box center [142, 115] width 20 height 5
type input "[DATE]"
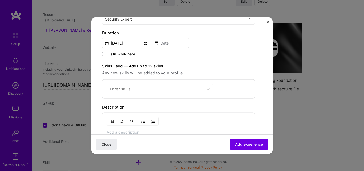
scroll to position [107, 0]
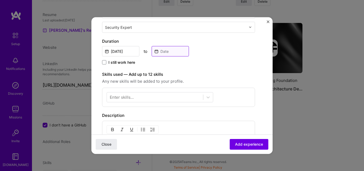
click at [165, 54] on input at bounding box center [170, 51] width 37 height 10
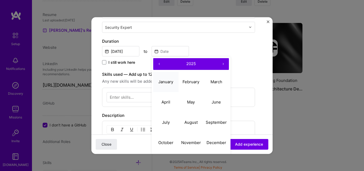
click at [163, 83] on abbr "January" at bounding box center [165, 81] width 15 height 5
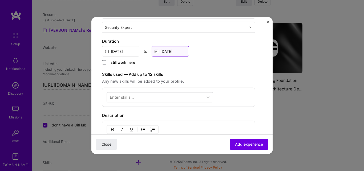
click at [170, 53] on input "[DATE]" at bounding box center [170, 51] width 37 height 10
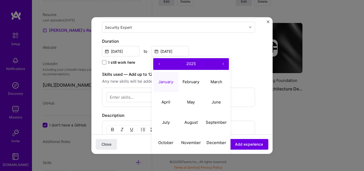
click at [161, 64] on button "‹" at bounding box center [159, 64] width 12 height 12
click at [166, 82] on abbr "January" at bounding box center [165, 81] width 15 height 5
type input "[DATE]"
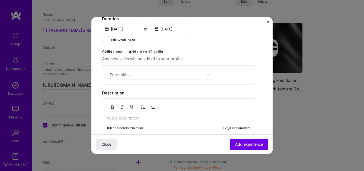
scroll to position [133, 0]
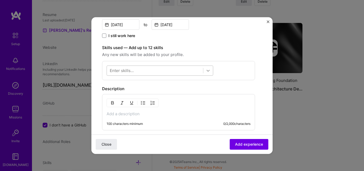
click at [207, 72] on icon at bounding box center [208, 70] width 5 height 5
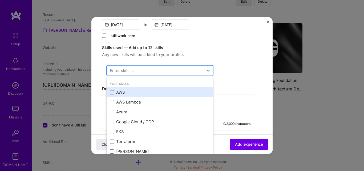
click at [110, 91] on span at bounding box center [112, 92] width 4 height 4
click at [0, 0] on input "checkbox" at bounding box center [0, 0] width 0 height 0
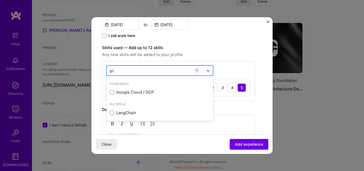
type input "g"
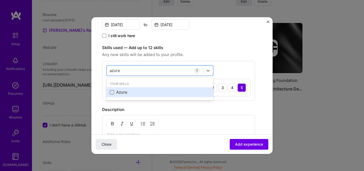
click at [111, 92] on span at bounding box center [112, 92] width 4 height 4
click at [0, 0] on input "checkbox" at bounding box center [0, 0] width 0 height 0
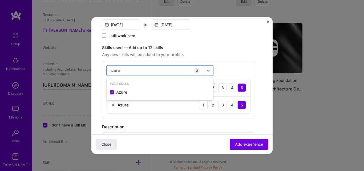
type input "azure"
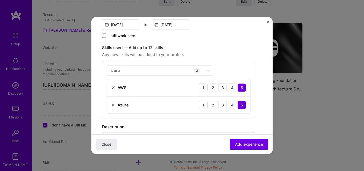
click at [232, 56] on span "Any new skills will be added to your profile." at bounding box center [178, 54] width 153 height 6
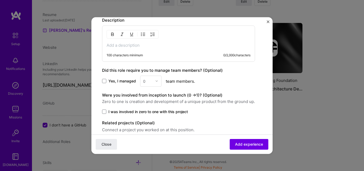
scroll to position [263, 0]
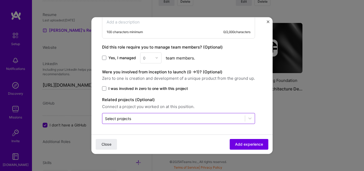
click at [131, 118] on input "text" at bounding box center [173, 118] width 137 height 6
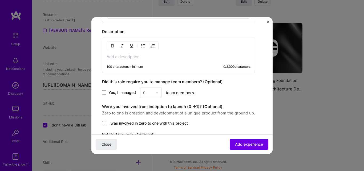
scroll to position [210, 0]
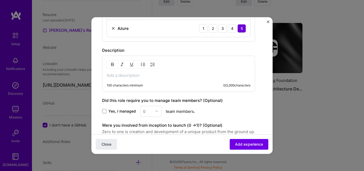
click at [134, 74] on p at bounding box center [179, 75] width 144 height 5
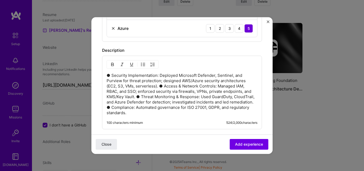
click at [159, 86] on p "● Security Implementation: Deployed Microsoft Defender, Sentinel, and Purview f…" at bounding box center [182, 94] width 151 height 43
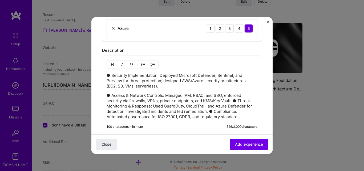
click at [233, 101] on p "● Access & Network Controls: Managed IAM, RBAC, and SSO; enforced security via …" at bounding box center [182, 106] width 151 height 27
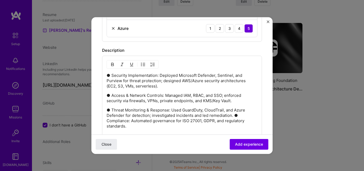
click at [235, 115] on p "● Threat Monitoring & Response: Used GuardDuty, CloudTrail, and Azure Defender …" at bounding box center [182, 117] width 151 height 21
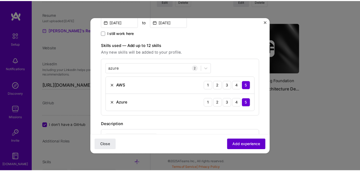
scroll to position [131, 0]
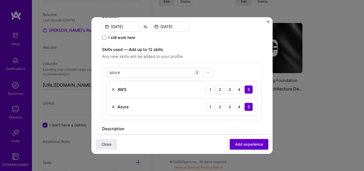
click at [245, 146] on span "Add experience" at bounding box center [249, 144] width 28 height 5
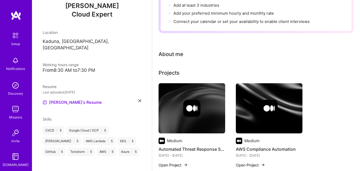
scroll to position [0, 0]
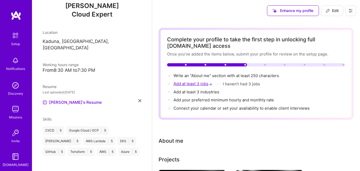
click at [191, 84] on span "Add at least 3 jobs →" at bounding box center [194, 83] width 40 height 5
select select "US"
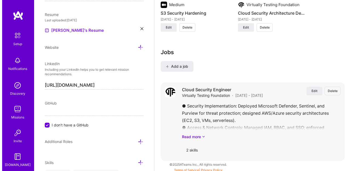
scroll to position [802, 0]
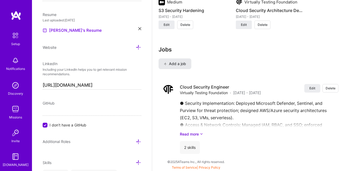
click at [180, 64] on span "Add a job" at bounding box center [175, 63] width 22 height 5
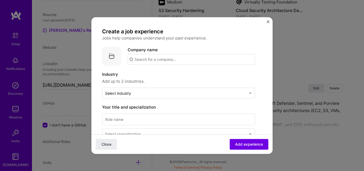
click at [171, 61] on input "text" at bounding box center [191, 59] width 127 height 11
click at [151, 59] on input "TelecomDomination" at bounding box center [191, 59] width 127 height 11
drag, startPoint x: 165, startPoint y: 60, endPoint x: 129, endPoint y: 60, distance: 35.2
click at [129, 60] on input "Telecom Domination" at bounding box center [191, 59] width 127 height 11
click at [133, 60] on input "Domination Ventures" at bounding box center [191, 59] width 127 height 11
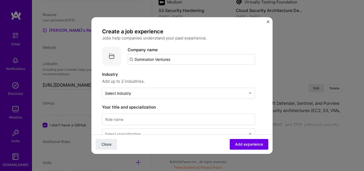
click at [133, 60] on input "Domination Ventures" at bounding box center [191, 59] width 127 height 11
click at [161, 59] on input "Domination Ventures" at bounding box center [191, 59] width 127 height 11
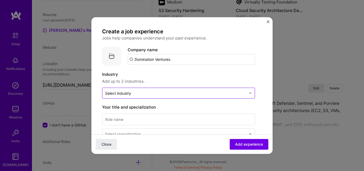
type input "Domination Ventures"
click at [148, 94] on input "text" at bounding box center [175, 93] width 141 height 6
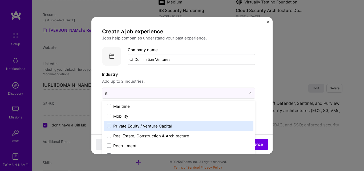
scroll to position [86, 0]
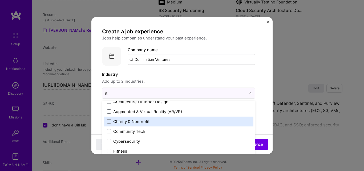
type input "i"
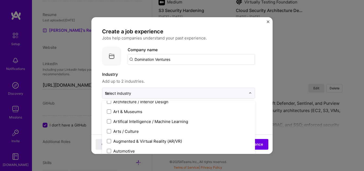
scroll to position [25, 0]
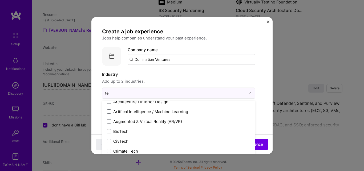
type input "tel"
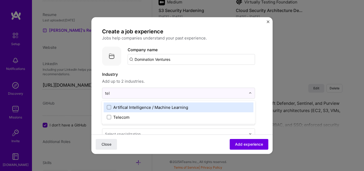
scroll to position [0, 0]
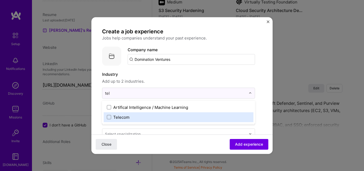
click at [138, 119] on label "Telecom" at bounding box center [178, 117] width 143 height 6
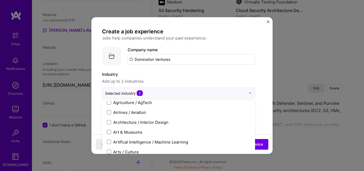
scroll to position [107, 0]
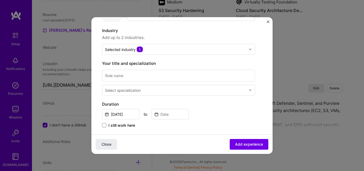
scroll to position [53, 0]
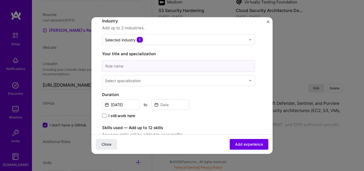
click at [135, 67] on input at bounding box center [178, 66] width 153 height 12
type input "Cloud Security Engineer"
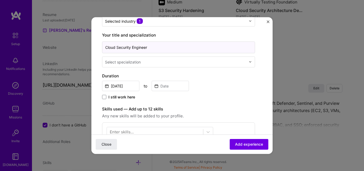
scroll to position [80, 0]
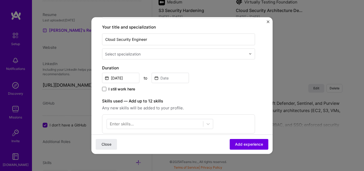
click at [105, 89] on span at bounding box center [104, 89] width 4 height 4
click at [0, 0] on input "I still work here" at bounding box center [0, 0] width 0 height 0
click at [127, 82] on input "[DATE]" at bounding box center [120, 78] width 37 height 10
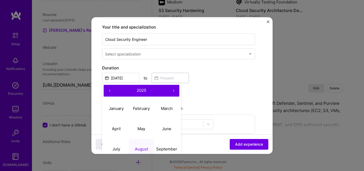
click at [107, 89] on button "‹" at bounding box center [110, 91] width 12 height 12
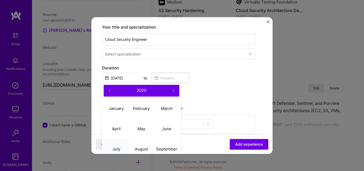
click at [118, 149] on abbr "July" at bounding box center [117, 148] width 8 height 5
type input "[DATE]"
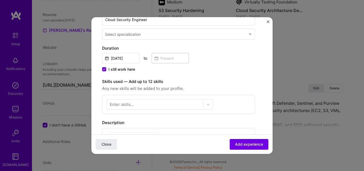
scroll to position [107, 0]
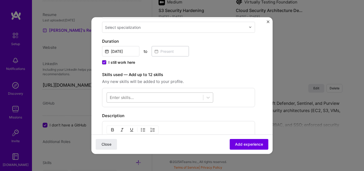
click at [143, 97] on div at bounding box center [155, 97] width 96 height 9
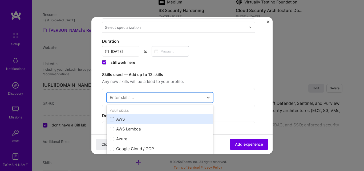
click at [113, 117] on span at bounding box center [112, 119] width 4 height 4
click at [0, 0] on input "checkbox" at bounding box center [0, 0] width 0 height 0
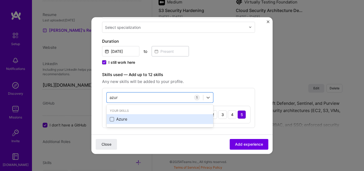
click at [113, 119] on span at bounding box center [112, 119] width 4 height 4
click at [0, 0] on input "checkbox" at bounding box center [0, 0] width 0 height 0
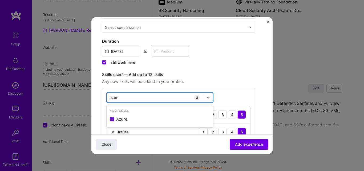
click at [115, 97] on input "azur" at bounding box center [114, 98] width 9 height 6
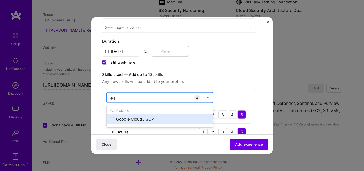
click at [114, 118] on span at bounding box center [112, 119] width 4 height 4
click at [0, 0] on input "checkbox" at bounding box center [0, 0] width 0 height 0
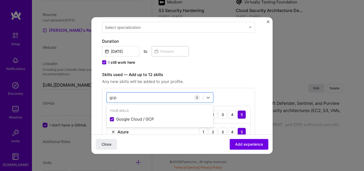
type input "gcp"
click at [245, 74] on label "Skills used — Add up to 12 skills" at bounding box center [178, 74] width 153 height 6
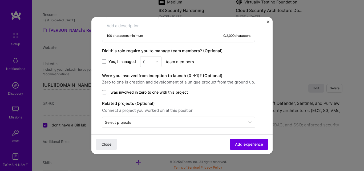
scroll to position [281, 0]
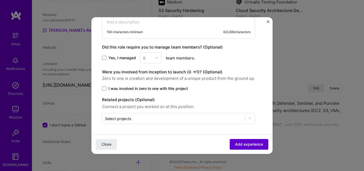
click at [235, 144] on span "Add experience" at bounding box center [249, 144] width 28 height 5
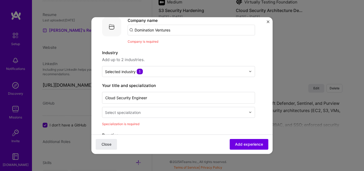
scroll to position [3, 0]
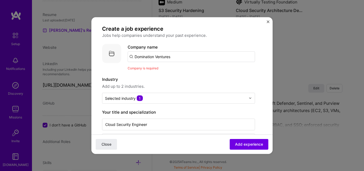
click at [165, 55] on input "Domination Ventures" at bounding box center [191, 56] width 127 height 11
click at [176, 55] on input "Domination Ventures" at bounding box center [191, 56] width 127 height 11
type input "Domination Ventures"
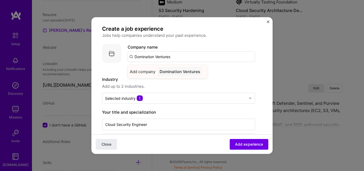
click at [184, 71] on div "Domination Ventures" at bounding box center [180, 71] width 45 height 9
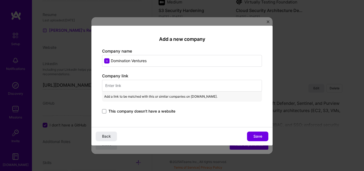
click at [147, 88] on input "text" at bounding box center [182, 86] width 160 height 12
paste input "[URL][DOMAIN_NAME]"
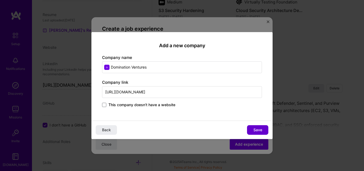
type input "[URL][DOMAIN_NAME]"
click at [250, 130] on button "Save" at bounding box center [257, 130] width 21 height 10
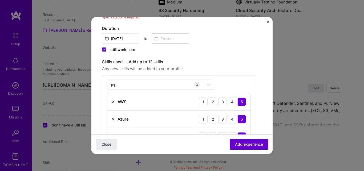
click at [242, 145] on span "Add experience" at bounding box center [249, 144] width 28 height 5
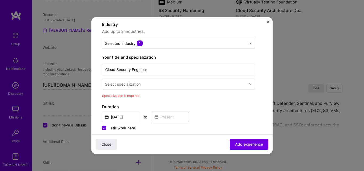
scroll to position [41, 0]
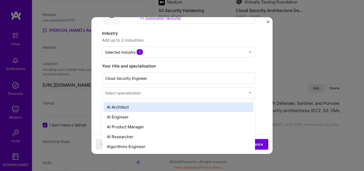
click at [169, 95] on input "text" at bounding box center [176, 93] width 142 height 6
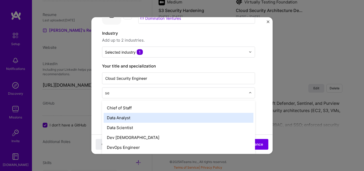
scroll to position [0, 0]
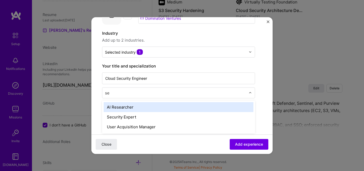
type input "sec"
click at [124, 108] on div "Security Expert" at bounding box center [179, 107] width 150 height 10
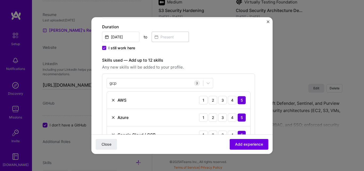
scroll to position [254, 0]
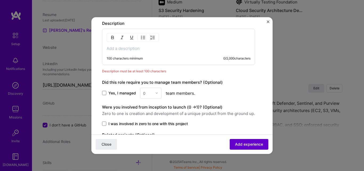
click at [235, 146] on span "Add experience" at bounding box center [249, 144] width 28 height 5
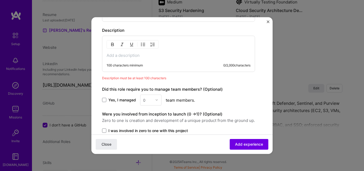
scroll to position [231, 0]
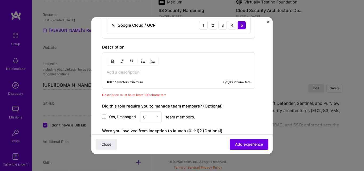
click at [150, 73] on p at bounding box center [179, 71] width 144 height 5
drag, startPoint x: 150, startPoint y: 73, endPoint x: 124, endPoint y: 74, distance: 25.9
click at [124, 74] on p at bounding box center [179, 71] width 144 height 5
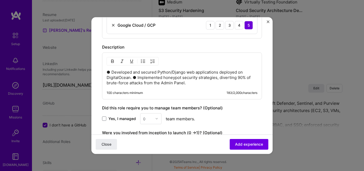
click at [133, 77] on p "● Developed and secured Python/Django web applications deployed on DigitalOcean…" at bounding box center [182, 77] width 151 height 16
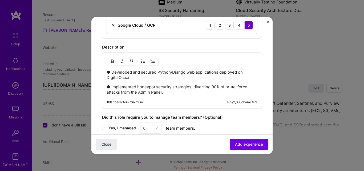
click at [166, 92] on p "● Implemented honeypot security strategies, diverting 90% of brute-force attack…" at bounding box center [182, 89] width 151 height 11
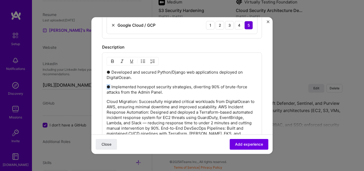
click at [107, 86] on p "● Implemented honeypot security strategies, diverting 90% of brute-force attack…" at bounding box center [182, 89] width 151 height 11
copy p "●"
click at [107, 101] on p "Cloud Migration: Successfully migrated critical workloads from DigitalOcean to …" at bounding box center [182, 123] width 151 height 48
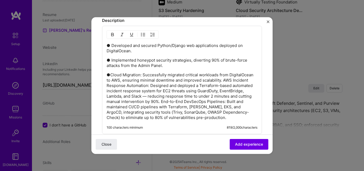
click at [250, 80] on p "●Cloud Migration: Successfully migrated critical workloads from DigitalOcean to…" at bounding box center [182, 96] width 151 height 48
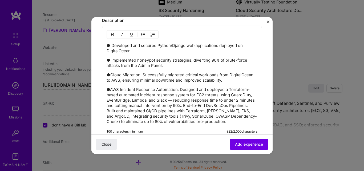
click at [216, 105] on p "●AWS Incident Response Automation: Designed and deployed a Terraform-based auto…" at bounding box center [182, 105] width 151 height 37
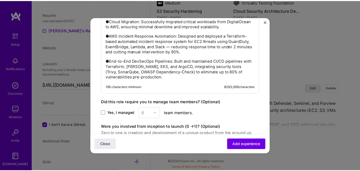
scroll to position [337, 0]
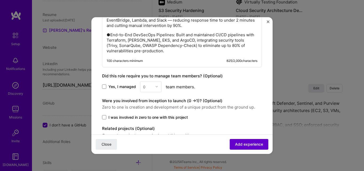
click at [247, 147] on button "Add experience" at bounding box center [249, 144] width 39 height 11
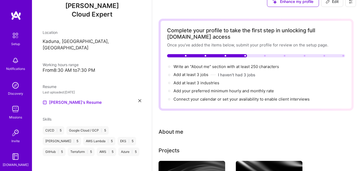
scroll to position [0, 0]
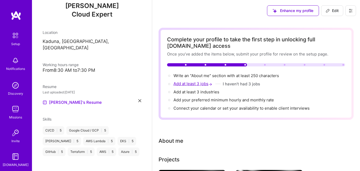
click at [189, 84] on span "Add at least 3 jobs →" at bounding box center [194, 83] width 40 height 5
select select "US"
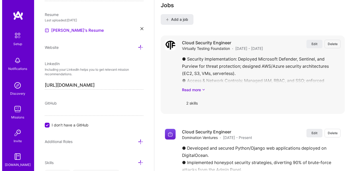
scroll to position [849, 0]
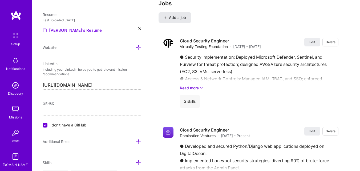
click at [179, 17] on span "Add a job" at bounding box center [175, 17] width 22 height 5
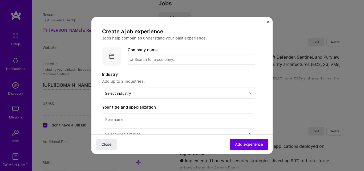
click at [169, 25] on div "Create a job experience Jobs help companies understand your past experience. Co…" at bounding box center [181, 85] width 181 height 137
click at [163, 57] on input "text" at bounding box center [191, 59] width 127 height 11
paste input "Cyber Secured [GEOGRAPHIC_DATA]"
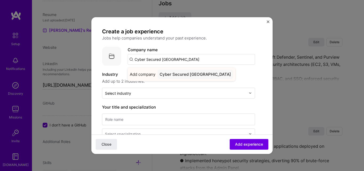
type input "Cyber Secured [GEOGRAPHIC_DATA]"
click at [183, 74] on div "Cyber Secured [GEOGRAPHIC_DATA]" at bounding box center [196, 73] width 76 height 9
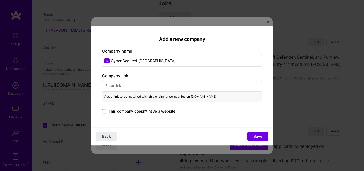
click at [154, 91] on input "text" at bounding box center [182, 86] width 160 height 12
paste input "[URL][DOMAIN_NAME]"
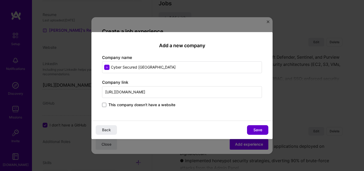
type input "[URL][DOMAIN_NAME]"
click at [254, 128] on span "Save" at bounding box center [258, 129] width 9 height 5
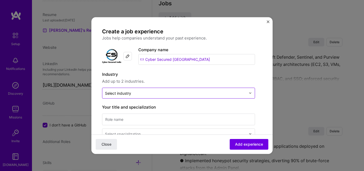
click at [177, 97] on div "Select industry 0" at bounding box center [175, 93] width 146 height 10
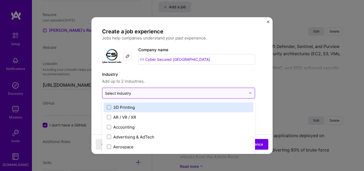
scroll to position [860, 0]
type input "sec"
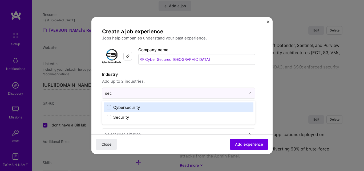
click at [110, 108] on span at bounding box center [109, 107] width 4 height 4
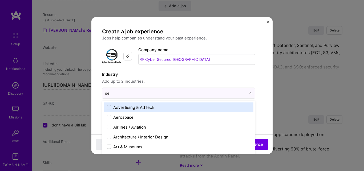
type input "sec"
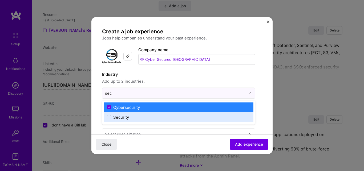
click at [109, 119] on label "Security" at bounding box center [178, 117] width 143 height 6
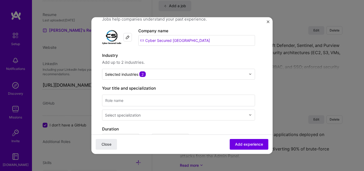
scroll to position [53, 0]
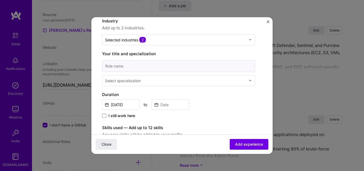
click at [133, 66] on input at bounding box center [178, 66] width 153 height 12
paste input "Cyber Security & Digital Forensics Analyst"
type input "Cyber Security & Digital Forensics Analyst"
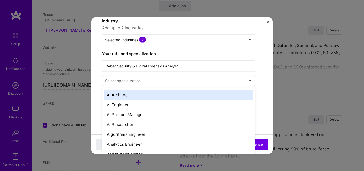
click at [154, 83] on input "text" at bounding box center [176, 81] width 142 height 6
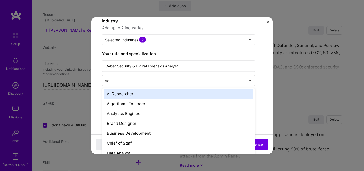
scroll to position [0, 0]
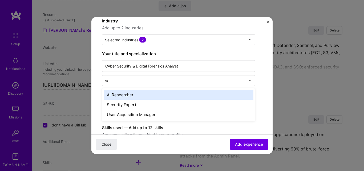
type input "sec"
click at [126, 94] on div "Security Expert" at bounding box center [179, 95] width 150 height 10
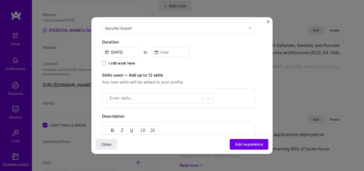
scroll to position [107, 0]
click at [117, 51] on input "[DATE]" at bounding box center [120, 51] width 37 height 10
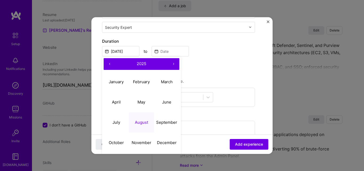
click at [111, 63] on button "‹" at bounding box center [110, 64] width 12 height 12
click at [110, 63] on button "‹" at bounding box center [110, 64] width 12 height 12
click at [172, 141] on abbr "December" at bounding box center [167, 142] width 20 height 5
type input "[DATE]"
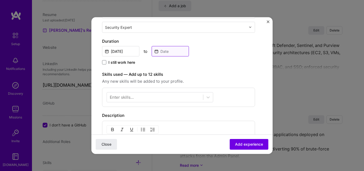
click at [163, 52] on input at bounding box center [170, 51] width 37 height 10
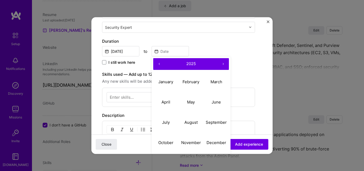
click at [159, 63] on button "‹" at bounding box center [159, 64] width 12 height 12
click at [212, 81] on abbr "March" at bounding box center [217, 81] width 12 height 5
type input "[DATE]"
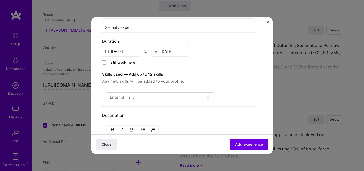
scroll to position [133, 0]
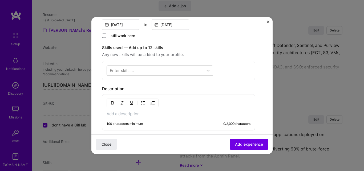
click at [150, 71] on div at bounding box center [155, 70] width 96 height 9
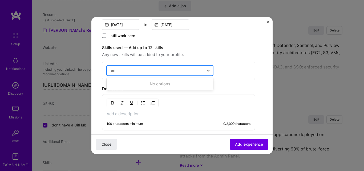
type input "n"
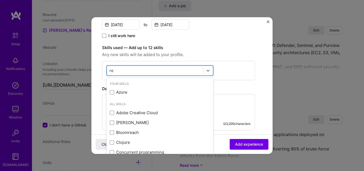
type input "r"
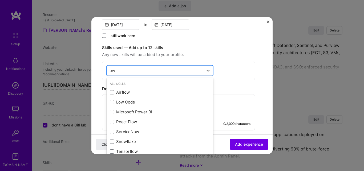
type input "o"
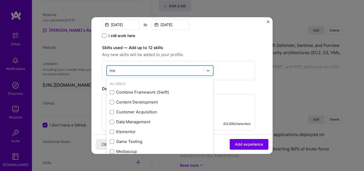
type input "m"
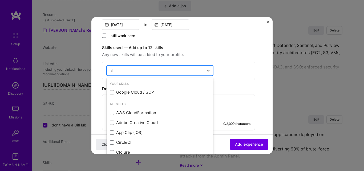
type input "c"
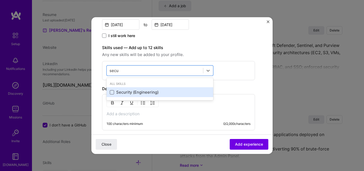
click at [111, 92] on span at bounding box center [112, 92] width 4 height 4
click at [0, 0] on input "checkbox" at bounding box center [0, 0] width 0 height 0
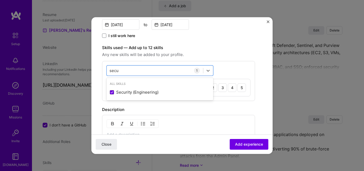
type input "secu"
click at [234, 73] on div "option Security (Engineering), selected. option Security (Engineering) selected…" at bounding box center [178, 81] width 153 height 40
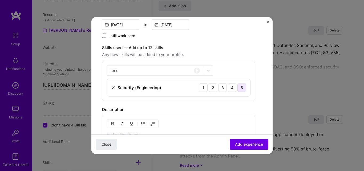
click at [243, 87] on div "5" at bounding box center [242, 87] width 9 height 9
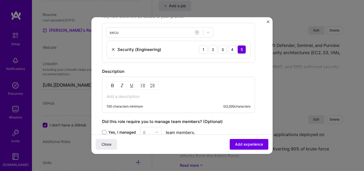
scroll to position [187, 0]
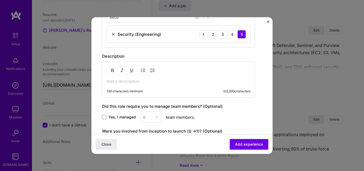
click at [141, 81] on p at bounding box center [179, 80] width 144 height 5
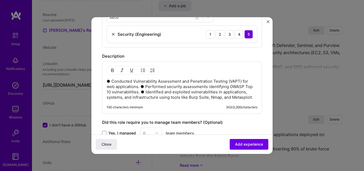
click at [142, 87] on p "● Conducted Vulnerability Assessment and Penetration Testing (VAPT) for web app…" at bounding box center [182, 88] width 151 height 21
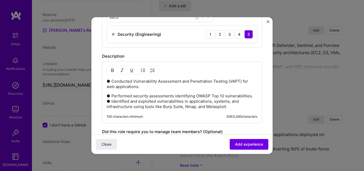
click at [252, 96] on p "● Performed security assessments identifying OWASP Top 10 vulnerabilities. ● Id…" at bounding box center [182, 101] width 151 height 16
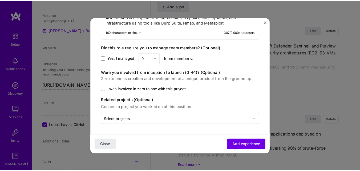
scroll to position [275, 0]
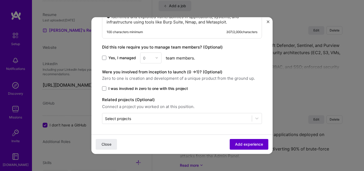
click at [241, 142] on span "Add experience" at bounding box center [249, 144] width 28 height 5
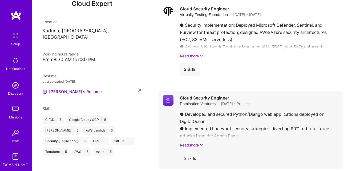
scroll to position [683, 0]
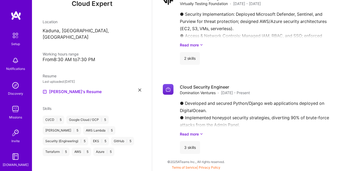
click at [15, 87] on img at bounding box center [15, 85] width 11 height 11
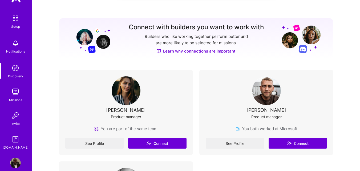
scroll to position [25, 0]
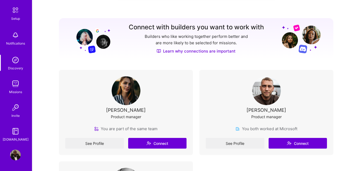
click at [16, 88] on img at bounding box center [15, 83] width 11 height 11
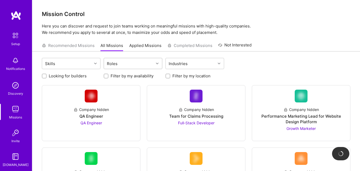
click at [113, 65] on div "Roles" at bounding box center [112, 64] width 13 height 8
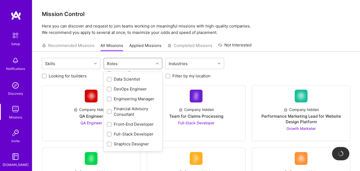
scroll to position [53, 0]
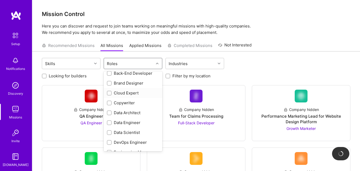
click at [109, 93] on input "checkbox" at bounding box center [110, 93] width 4 height 4
checkbox input "true"
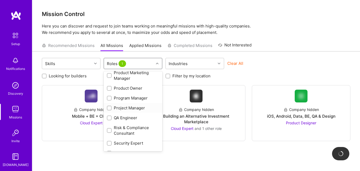
scroll to position [314, 0]
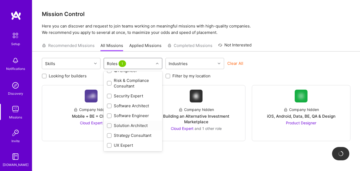
click at [110, 123] on div at bounding box center [109, 125] width 5 height 5
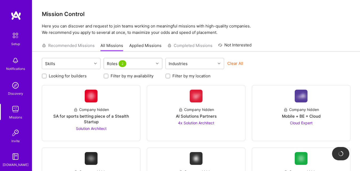
click at [141, 63] on div "Roles 2" at bounding box center [129, 63] width 50 height 11
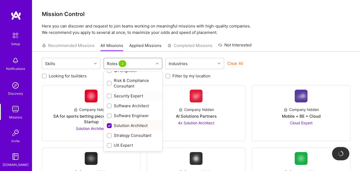
click at [111, 96] on input "checkbox" at bounding box center [110, 96] width 4 height 4
checkbox input "true"
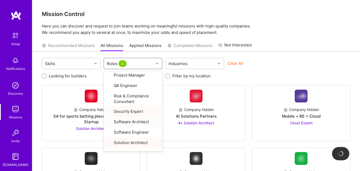
click at [271, 62] on div "Clear All" at bounding box center [256, 66] width 59 height 10
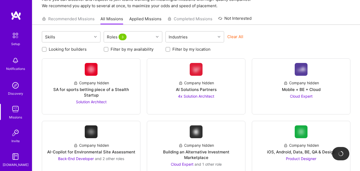
scroll to position [45, 0]
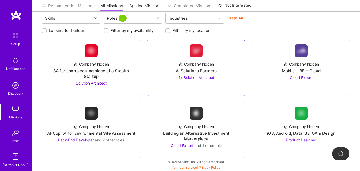
click at [198, 63] on div "Company hidden" at bounding box center [196, 64] width 35 height 6
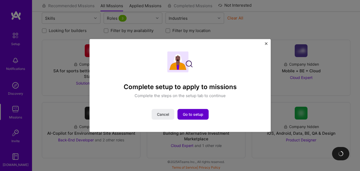
click at [193, 114] on span "Go to setup" at bounding box center [193, 114] width 21 height 5
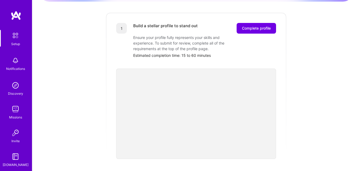
scroll to position [48, 0]
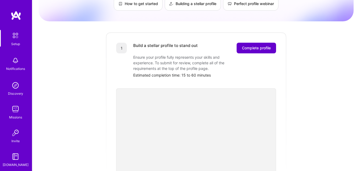
click at [248, 45] on span "Complete profile" at bounding box center [256, 47] width 29 height 5
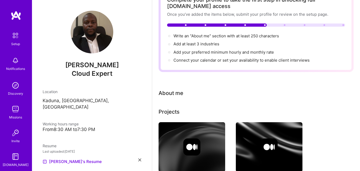
scroll to position [53, 0]
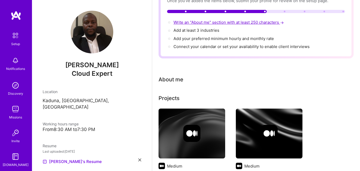
click at [258, 23] on span "Write an "About me" section with at least 250 characters →" at bounding box center [229, 22] width 111 height 5
select select "US"
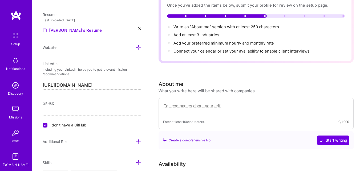
scroll to position [75, 0]
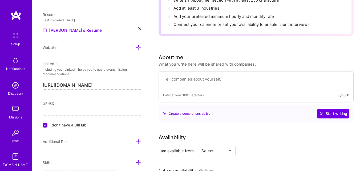
paste textarea "I am a Cyber/Cloud Security Engineer with a solid foundation in law, holding an…"
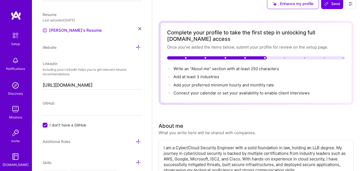
scroll to position [0, 0]
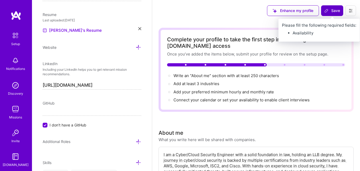
type textarea "I am a Cyber/Cloud Security Engineer with a solid foundation in law, holding an…"
click at [331, 14] on button "Save" at bounding box center [332, 10] width 22 height 11
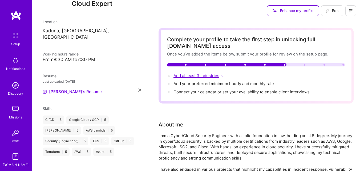
click at [199, 76] on span "Add at least 3 industries →" at bounding box center [199, 75] width 51 height 5
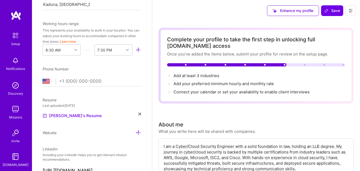
scroll to position [160, 0]
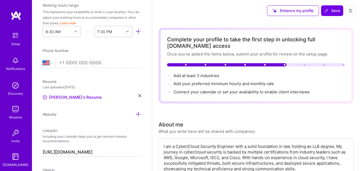
click at [50, 65] on select "[GEOGRAPHIC_DATA] [GEOGRAPHIC_DATA] [GEOGRAPHIC_DATA] [GEOGRAPHIC_DATA] [US_STA…" at bounding box center [49, 63] width 13 height 6
select select "NG"
click at [43, 60] on select "[GEOGRAPHIC_DATA] [GEOGRAPHIC_DATA] [GEOGRAPHIC_DATA] [GEOGRAPHIC_DATA] [US_STA…" at bounding box center [49, 63] width 13 height 6
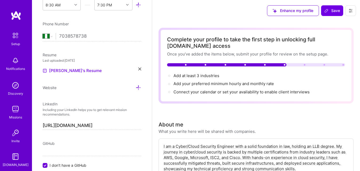
scroll to position [213, 0]
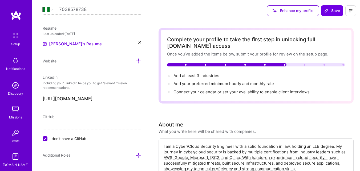
type input "7038578738"
drag, startPoint x: 42, startPoint y: 138, endPoint x: 45, endPoint y: 138, distance: 2.8
click at [44, 138] on div "Edit photo [PERSON_NAME] Cloud Expert Years Experience Location This is the loc…" at bounding box center [92, 85] width 120 height 171
click at [46, 138] on input "I don't have a GitHub" at bounding box center [45, 139] width 5 height 5
click at [59, 126] on input at bounding box center [92, 125] width 99 height 9
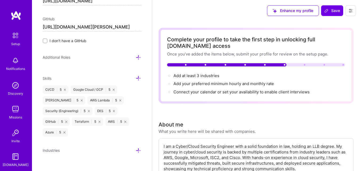
scroll to position [319, 0]
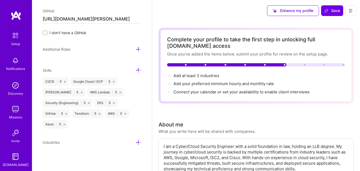
type input "[URL][DOMAIN_NAME][PERSON_NAME]"
click at [136, 49] on icon at bounding box center [139, 50] width 6 height 6
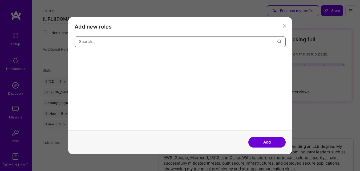
click at [121, 42] on input "modal" at bounding box center [178, 42] width 199 height 14
type input "Cloud Security Engineer"
click at [261, 140] on button "Add" at bounding box center [267, 142] width 37 height 11
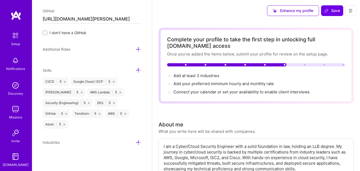
click at [136, 48] on icon at bounding box center [139, 50] width 6 height 6
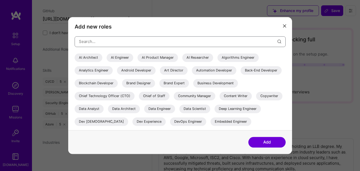
click at [127, 44] on input "modal" at bounding box center [178, 42] width 199 height 14
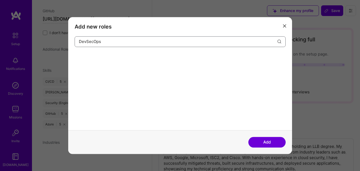
type input "DevSecOps"
click at [263, 141] on button "Add" at bounding box center [267, 142] width 37 height 11
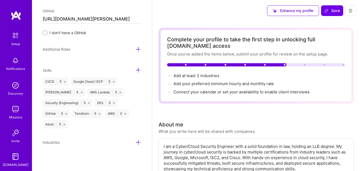
click at [136, 49] on icon at bounding box center [139, 50] width 6 height 6
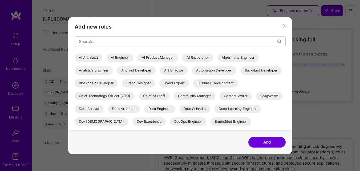
click at [206, 122] on div "DevOps Engineer" at bounding box center [188, 121] width 36 height 9
click at [166, 121] on div "Dev Experience" at bounding box center [149, 121] width 33 height 9
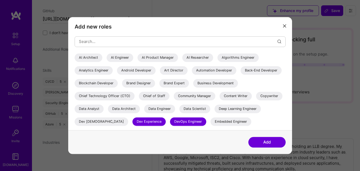
click at [213, 71] on div "Automation Developer" at bounding box center [214, 70] width 45 height 9
click at [270, 141] on button "Add" at bounding box center [267, 142] width 37 height 11
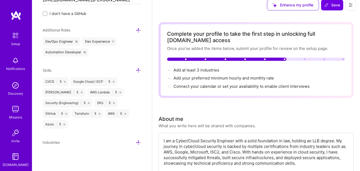
scroll to position [27, 0]
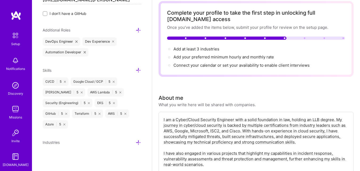
click at [136, 143] on icon at bounding box center [139, 143] width 6 height 6
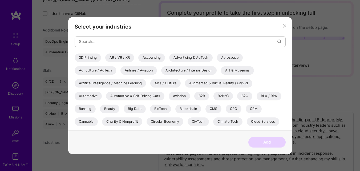
click at [263, 119] on div "Cloud Services" at bounding box center [263, 121] width 33 height 9
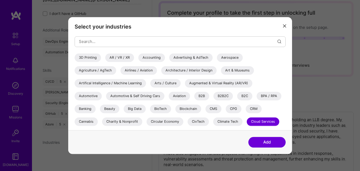
click at [116, 83] on div "Artifical Intelligence / Machine Learning" at bounding box center [110, 83] width 71 height 9
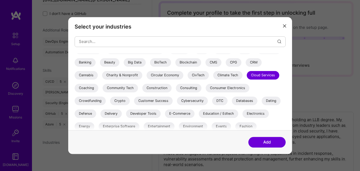
scroll to position [53, 0]
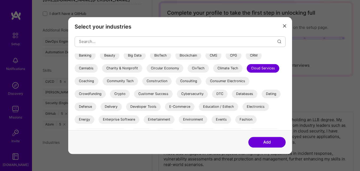
click at [189, 95] on div "Cybersecurity" at bounding box center [192, 94] width 31 height 9
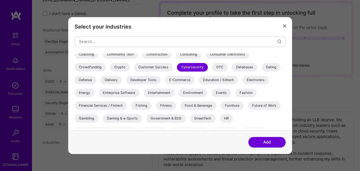
click at [137, 77] on div "Developer Tools" at bounding box center [143, 80] width 35 height 9
click at [125, 93] on div "Enterprise Software" at bounding box center [119, 93] width 41 height 9
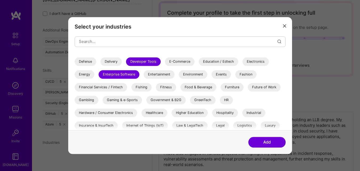
scroll to position [107, 0]
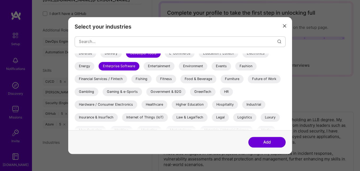
click at [157, 116] on div "Internet of Things (IoT)" at bounding box center [145, 117] width 46 height 9
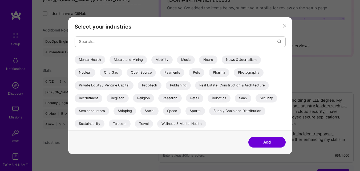
scroll to position [53, 0]
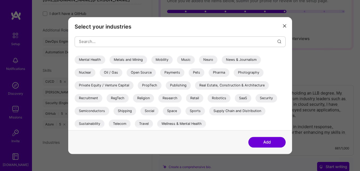
click at [263, 97] on div "Security" at bounding box center [267, 98] width 22 height 9
click at [124, 122] on div "Telecom" at bounding box center [120, 123] width 22 height 9
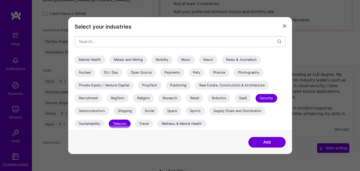
scroll to position [80, 0]
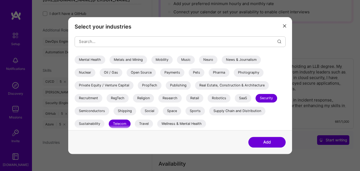
click at [261, 139] on button "Add" at bounding box center [267, 142] width 37 height 11
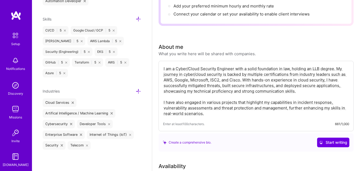
scroll to position [0, 0]
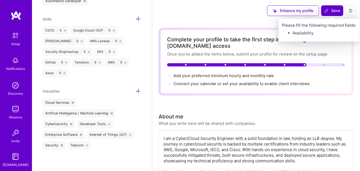
click at [330, 11] on span "Save" at bounding box center [333, 10] width 16 height 5
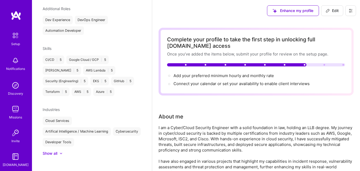
click at [333, 8] on span "Edit" at bounding box center [332, 10] width 13 height 5
select select "US"
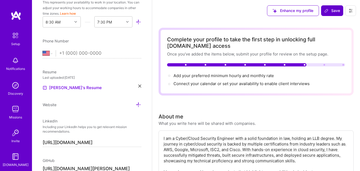
scroll to position [227, 0]
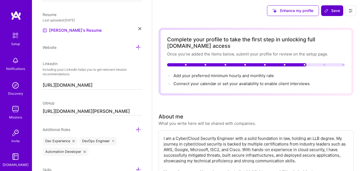
click at [333, 8] on span "Save" at bounding box center [333, 10] width 16 height 5
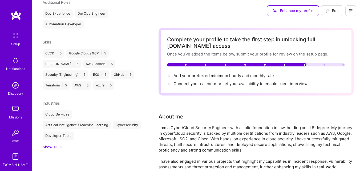
scroll to position [156, 0]
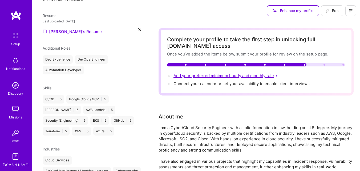
click at [212, 76] on span "Add your preferred minimum hourly and monthly rate →" at bounding box center [226, 75] width 105 height 5
select select "NG"
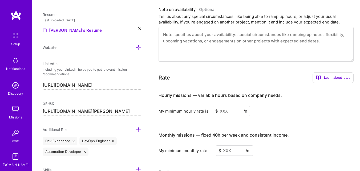
scroll to position [252, 0]
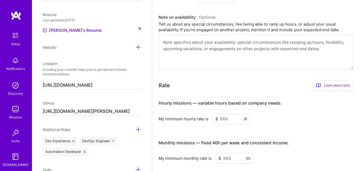
click at [227, 120] on input at bounding box center [231, 119] width 37 height 10
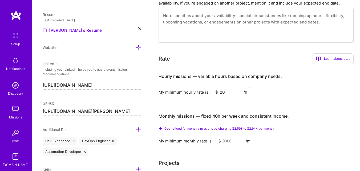
scroll to position [305, 0]
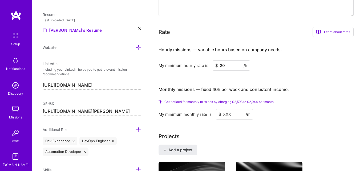
type input "20"
click at [230, 115] on input at bounding box center [234, 114] width 37 height 10
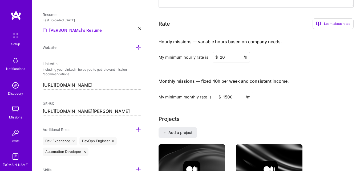
type input "1500"
click at [233, 115] on div "Projects" at bounding box center [256, 119] width 195 height 8
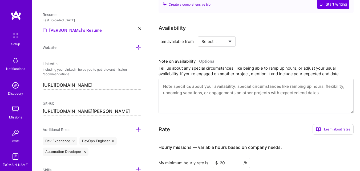
scroll to position [198, 0]
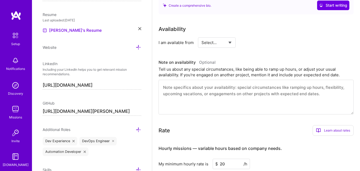
click at [228, 45] on select "Select... Right Now Future Date Not Available" at bounding box center [217, 43] width 31 height 14
select select "Right Now"
click at [202, 36] on select "Select... Right Now Future Date Not Available" at bounding box center [217, 43] width 31 height 14
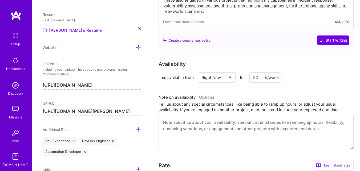
scroll to position [172, 0]
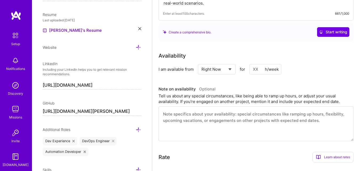
click at [265, 72] on input at bounding box center [266, 69] width 32 height 10
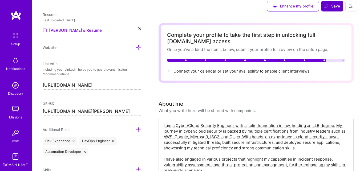
scroll to position [0, 0]
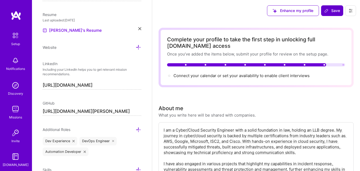
type input "40"
click at [332, 10] on span "Save" at bounding box center [333, 10] width 16 height 5
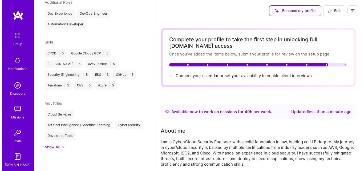
scroll to position [156, 0]
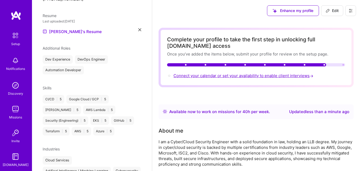
click at [263, 77] on span "Connect your calendar or set your availability to enable client interviews →" at bounding box center [244, 75] width 141 height 5
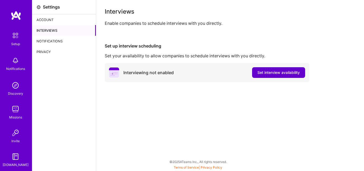
click at [271, 72] on span "Set interview availability" at bounding box center [279, 72] width 42 height 5
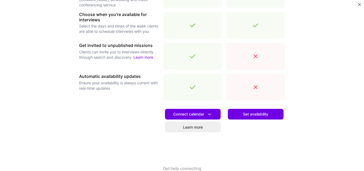
scroll to position [203, 0]
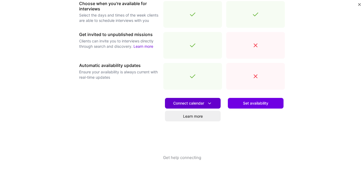
click at [208, 104] on icon at bounding box center [210, 104] width 6 height 6
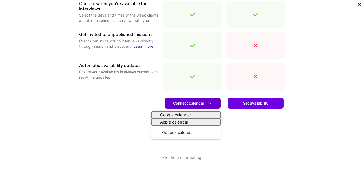
click at [208, 104] on icon at bounding box center [210, 104] width 6 height 6
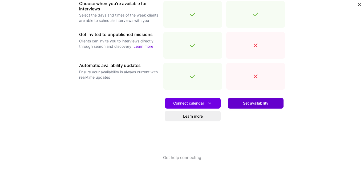
click at [243, 103] on span "Set availability" at bounding box center [255, 103] width 25 height 5
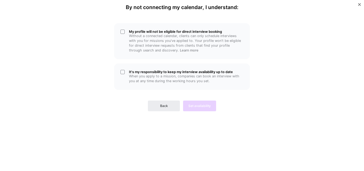
scroll to position [0, 0]
click at [159, 108] on button "Back" at bounding box center [164, 106] width 32 height 11
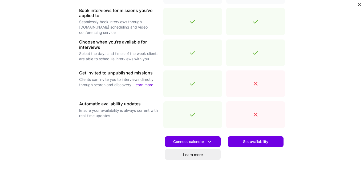
scroll to position [203, 0]
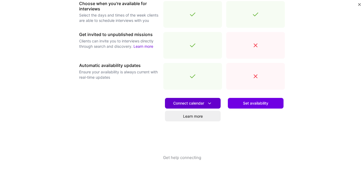
click at [189, 103] on span "Connect calendar" at bounding box center [192, 104] width 39 height 6
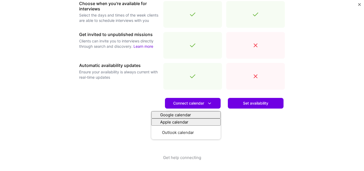
click at [243, 120] on div "Set availability" at bounding box center [255, 124] width 59 height 61
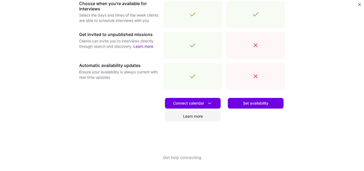
click at [198, 115] on link "Learn more" at bounding box center [193, 116] width 56 height 11
click at [207, 102] on icon at bounding box center [210, 104] width 6 height 6
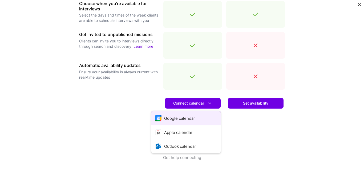
click at [186, 119] on button "Google calendar" at bounding box center [185, 118] width 69 height 14
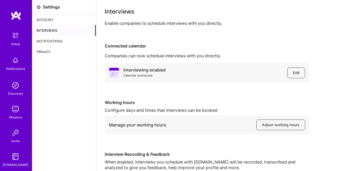
click at [13, 38] on img at bounding box center [15, 35] width 11 height 11
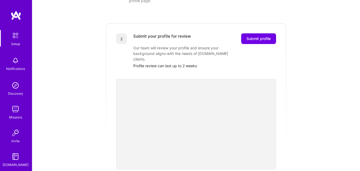
scroll to position [107, 0]
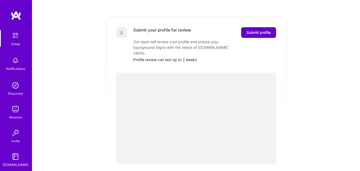
click at [253, 30] on span "Submit profile" at bounding box center [259, 32] width 24 height 5
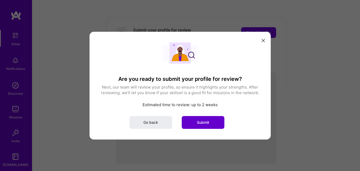
click at [196, 120] on button "Submit" at bounding box center [203, 122] width 43 height 13
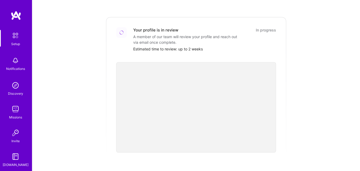
click at [13, 108] on img at bounding box center [15, 109] width 11 height 11
